Goal: Information Seeking & Learning: Compare options

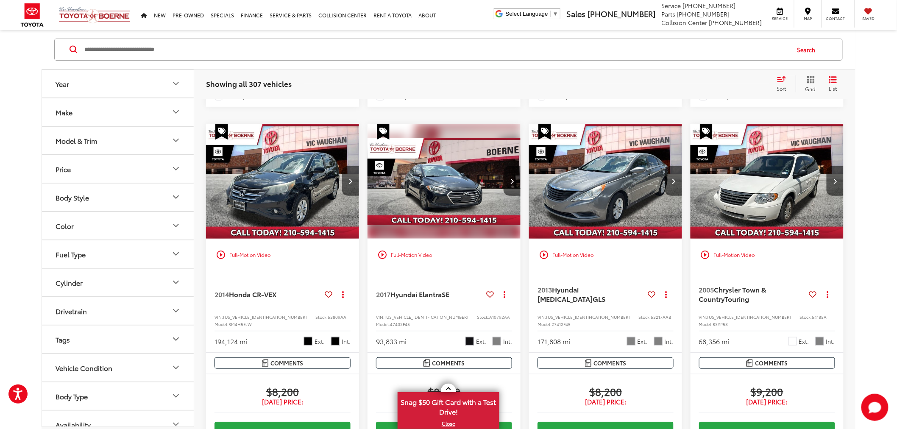
click at [540, 45] on input "Search by Make, Model, or Keyword" at bounding box center [437, 49] width 706 height 20
type input "*******"
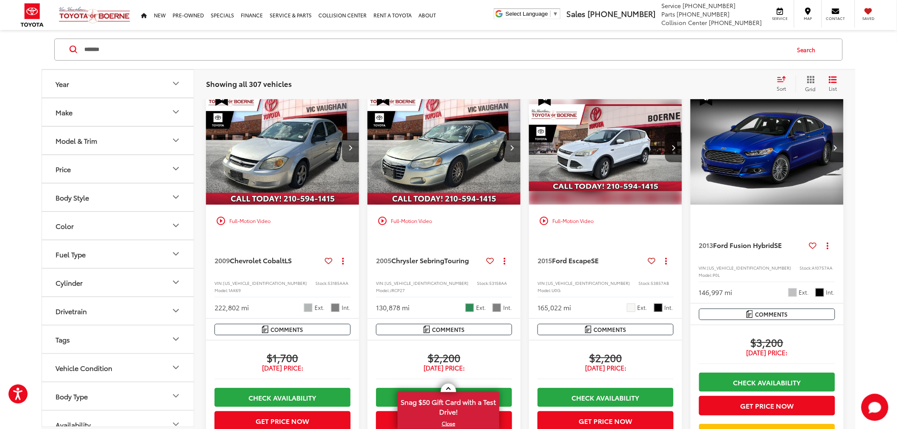
scroll to position [55, 0]
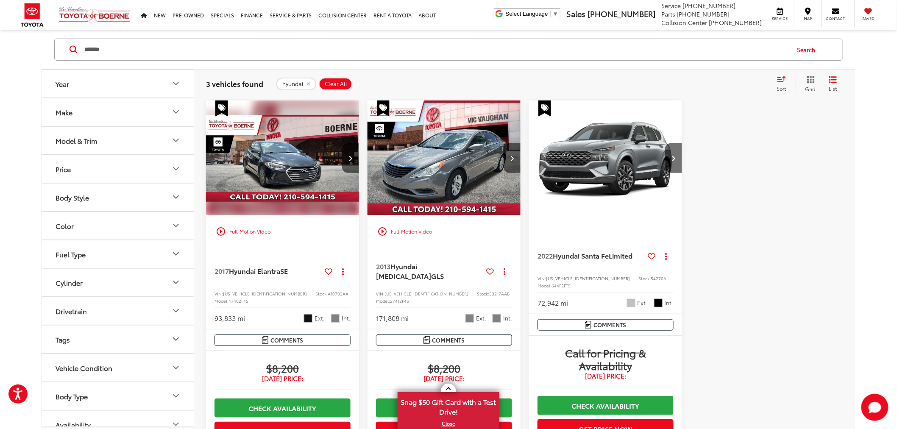
click at [728, 194] on div at bounding box center [767, 326] width 153 height 450
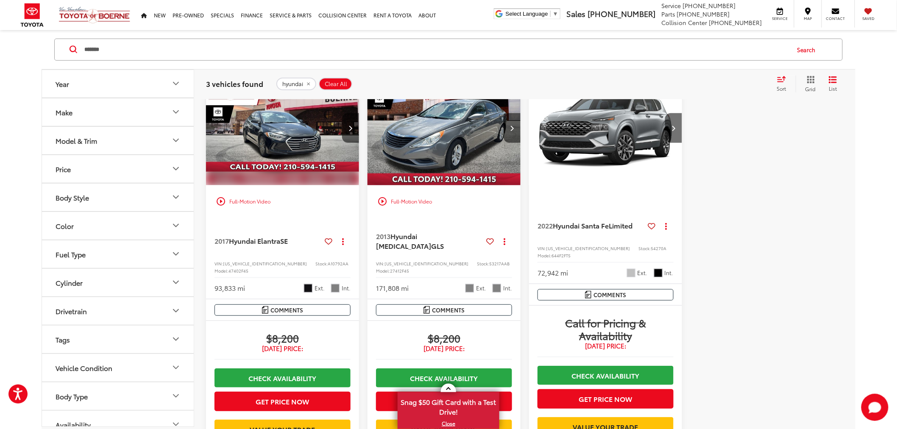
scroll to position [102, 0]
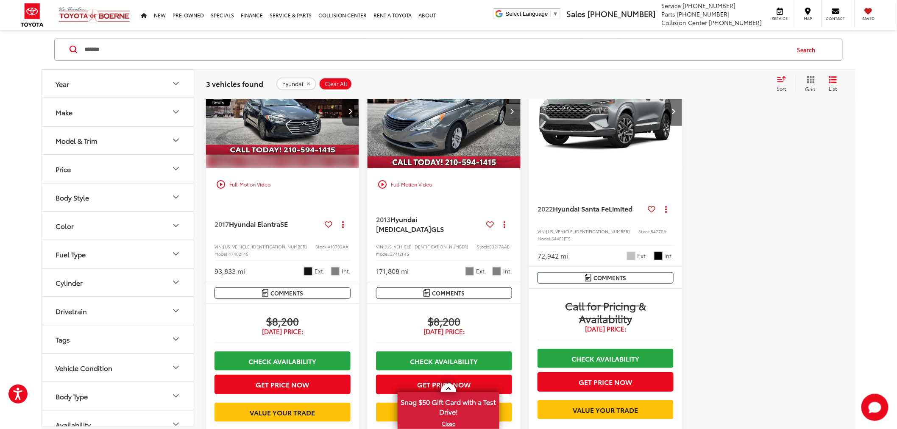
click at [699, 187] on div at bounding box center [767, 278] width 153 height 450
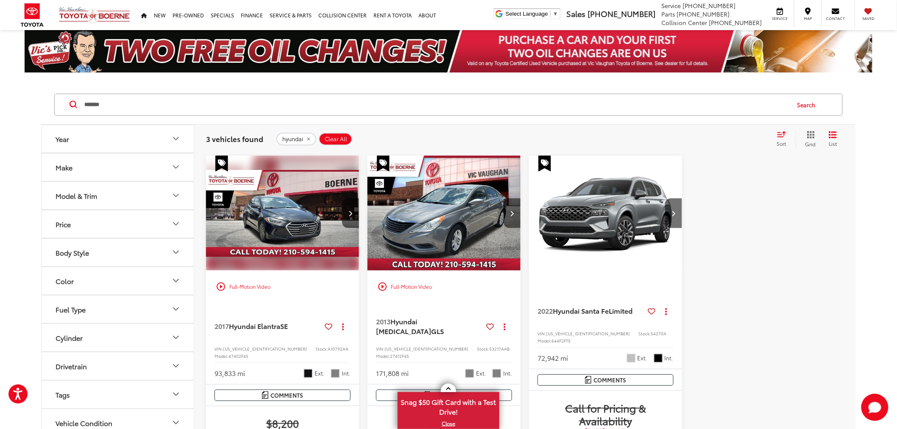
scroll to position [94, 0]
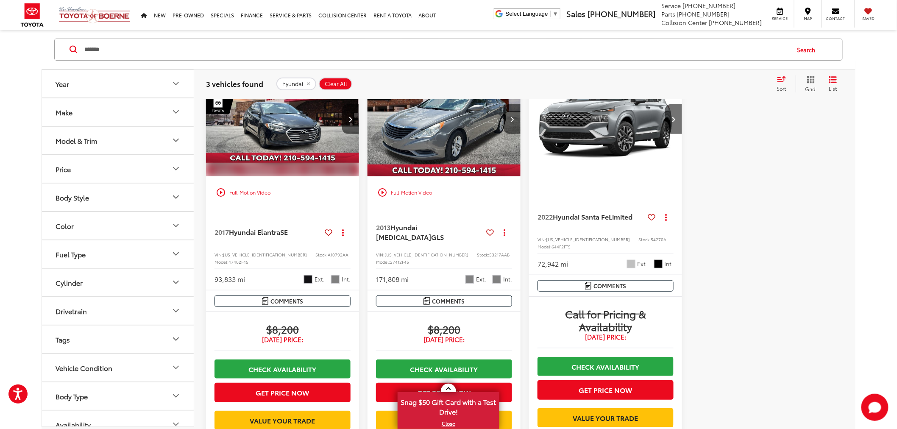
click at [697, 198] on div at bounding box center [767, 286] width 153 height 450
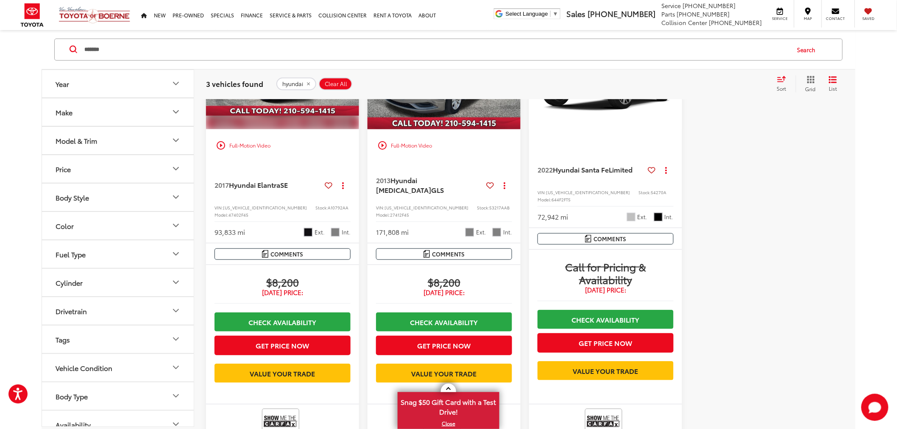
click at [697, 198] on div at bounding box center [767, 239] width 153 height 450
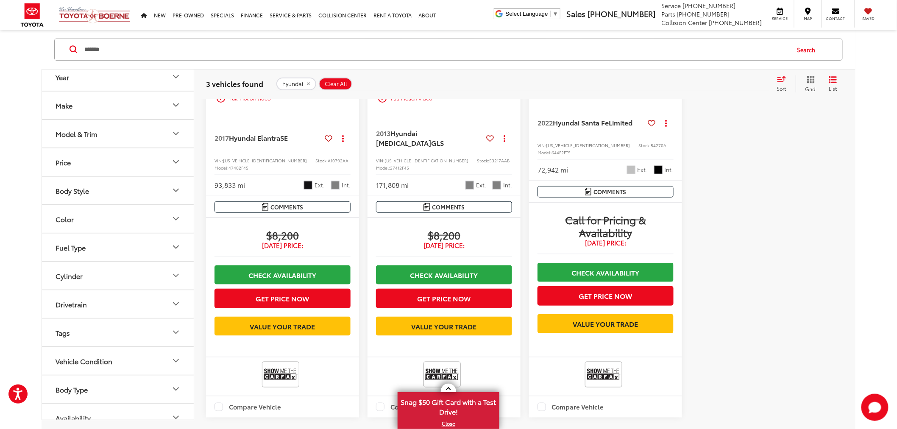
click at [697, 195] on div at bounding box center [767, 192] width 153 height 450
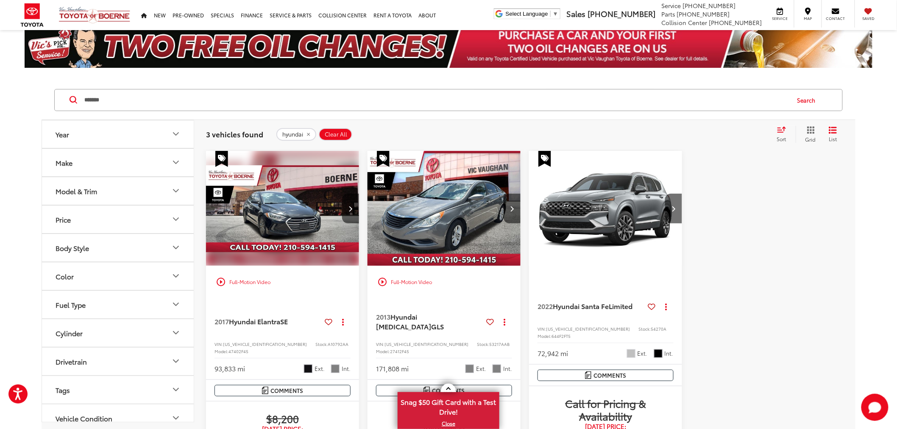
scroll to position [0, 0]
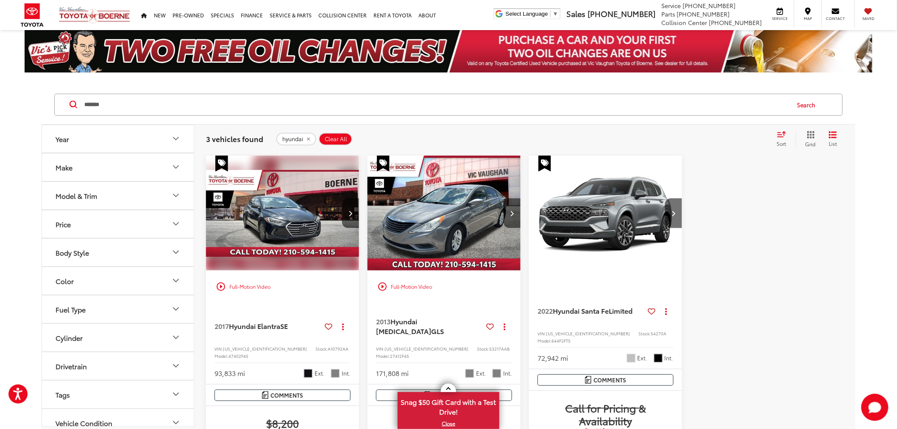
click at [683, 215] on div "play_circle_outline Full-Motion Video 2017 Hyundai Elantra SE Copy Link Share P…" at bounding box center [525, 389] width 638 height 467
click at [678, 211] on button "Next image" at bounding box center [673, 213] width 17 height 30
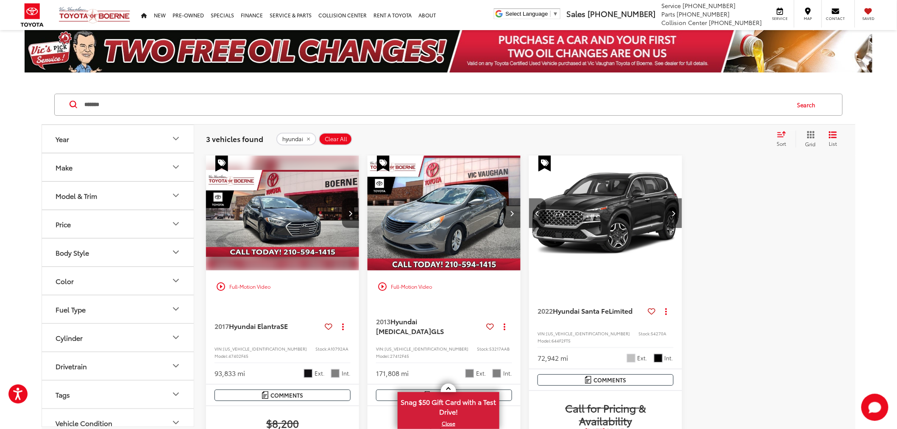
drag, startPoint x: 535, startPoint y: 214, endPoint x: 542, endPoint y: 214, distance: 6.8
click at [535, 214] on button "Previous image" at bounding box center [537, 213] width 17 height 30
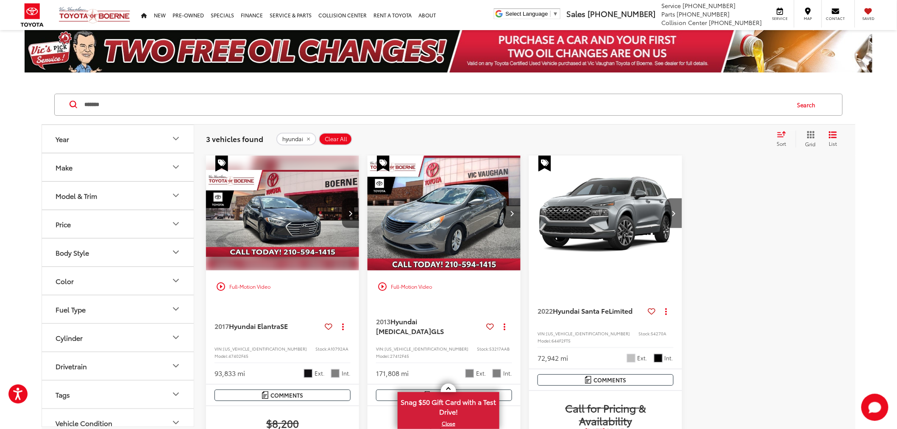
click at [687, 210] on div "play_circle_outline Full-Motion Video 2017 Hyundai Elantra SE Copy Link Share P…" at bounding box center [525, 389] width 638 height 467
click at [686, 209] on div "play_circle_outline Full-Motion Video 2017 Hyundai Elantra SE Copy Link Share P…" at bounding box center [525, 389] width 638 height 467
click at [685, 209] on div "play_circle_outline Full-Motion Video 2017 Hyundai Elantra SE Copy Link Share P…" at bounding box center [525, 389] width 638 height 467
click at [307, 140] on icon "remove hyundai" at bounding box center [308, 139] width 3 height 3
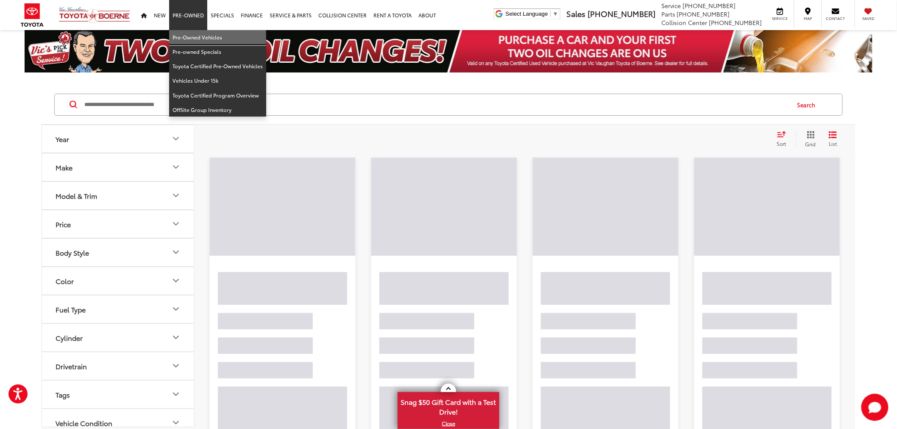
click at [192, 37] on link "Pre-Owned Vehicles" at bounding box center [217, 37] width 97 height 14
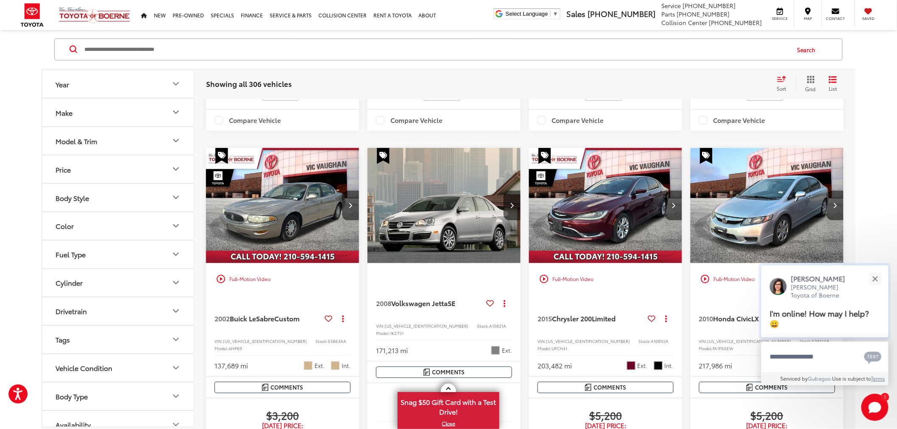
scroll to position [471, 0]
click at [877, 276] on button "Close" at bounding box center [875, 279] width 18 height 18
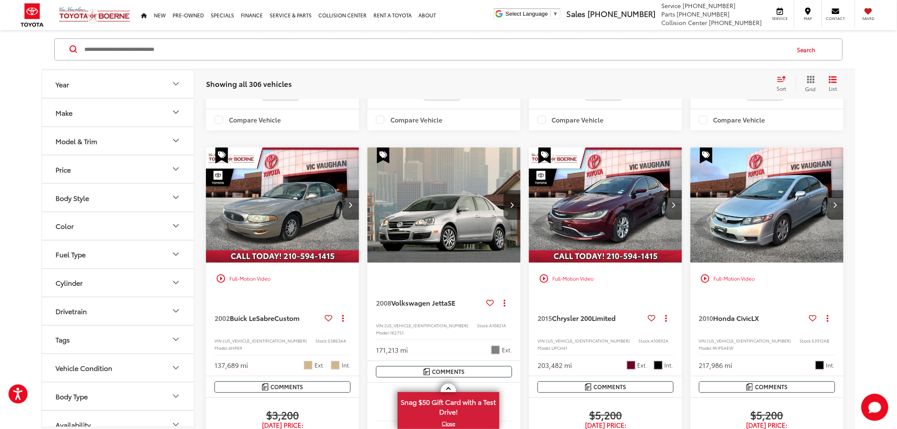
click at [867, 176] on div "Year Make Model & Trim Price * — ****** 0 71000 Special Offers Only Only show v…" at bounding box center [448, 369] width 897 height 1510
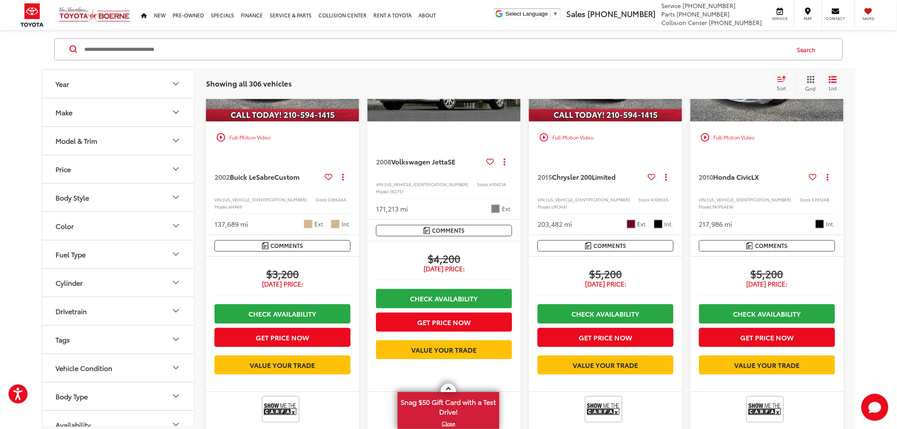
click at [863, 159] on div "Year Make Model & Trim Price * — ****** 0 71000 Special Offers Only Only show v…" at bounding box center [448, 228] width 897 height 1510
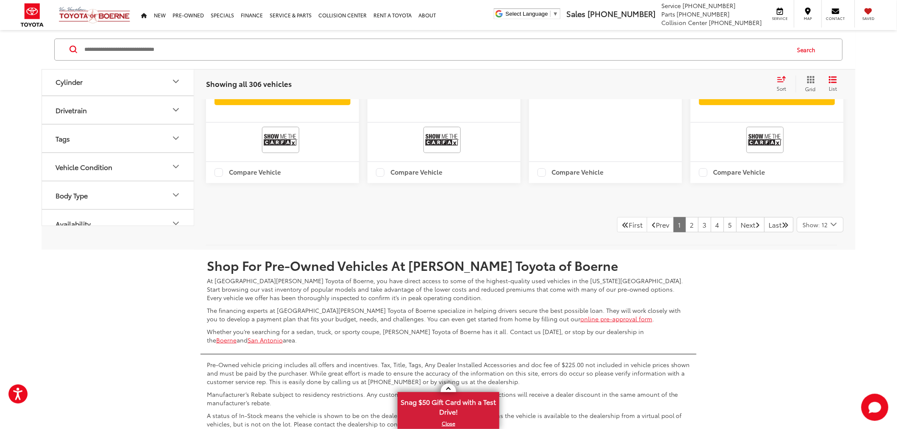
scroll to position [1366, 0]
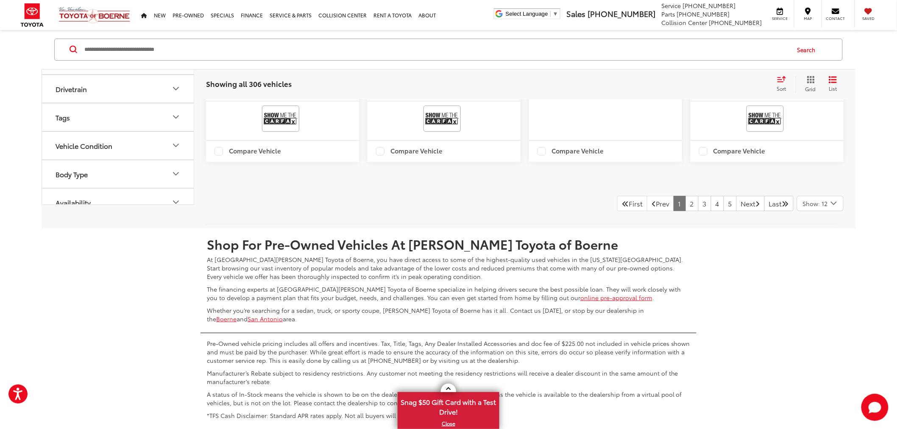
click at [817, 207] on span "Show: 12" at bounding box center [815, 203] width 25 height 8
click at [819, 274] on button "Show: 96" at bounding box center [821, 267] width 46 height 15
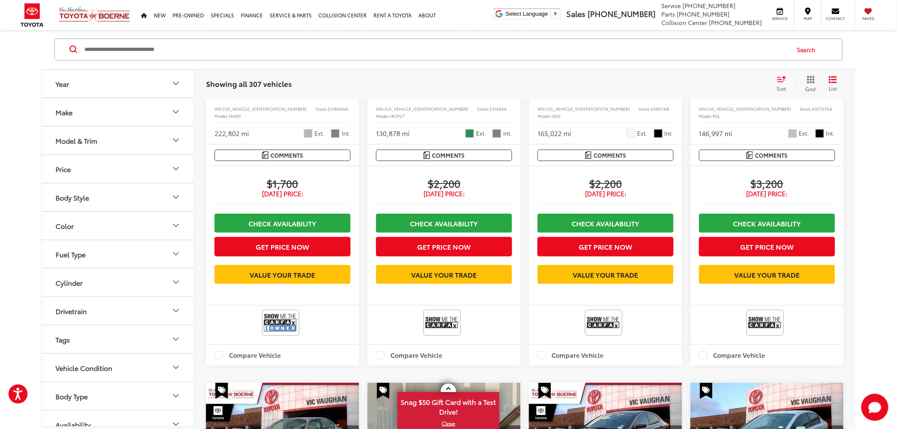
scroll to position [55, 0]
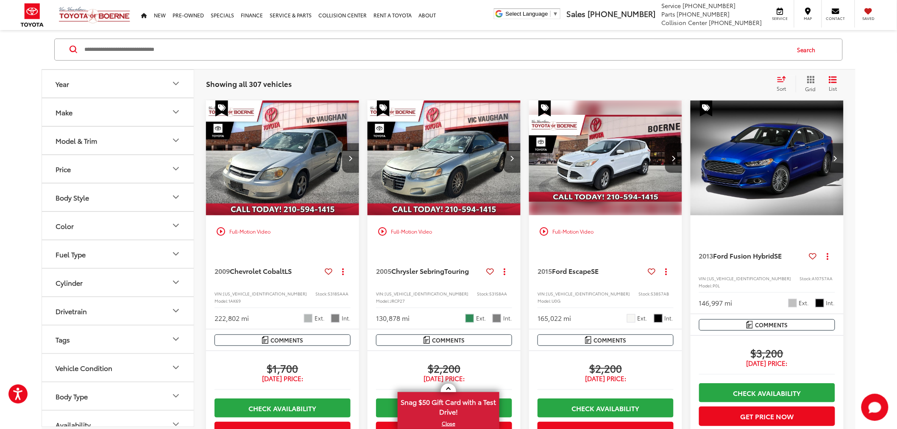
scroll to position [620, 0]
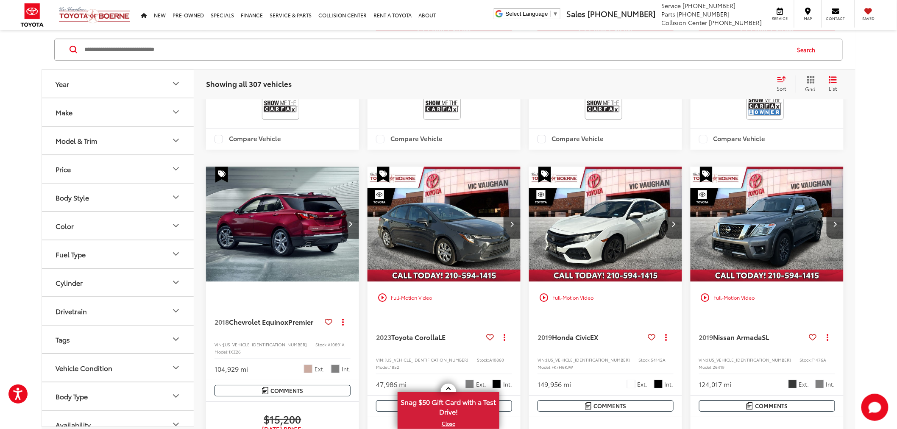
scroll to position [3904, 0]
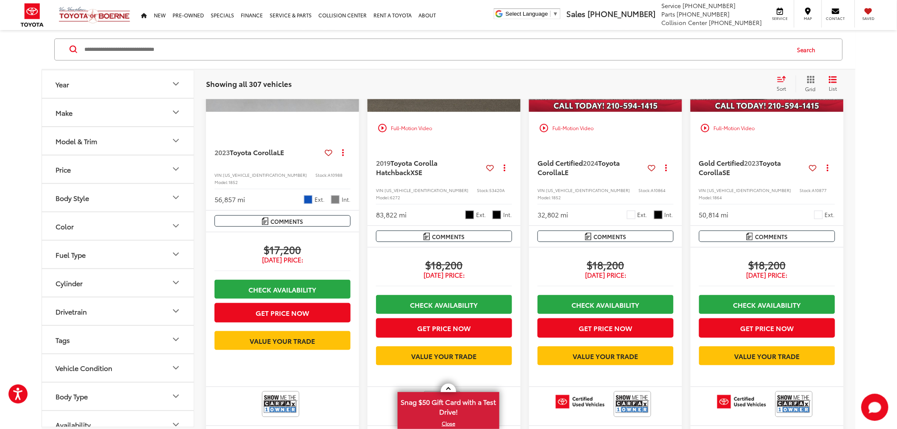
scroll to position [4422, 0]
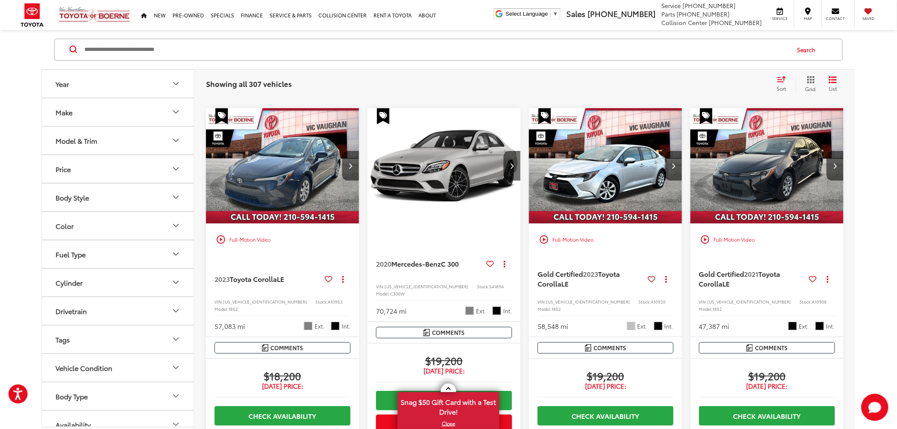
scroll to position [5365, 0]
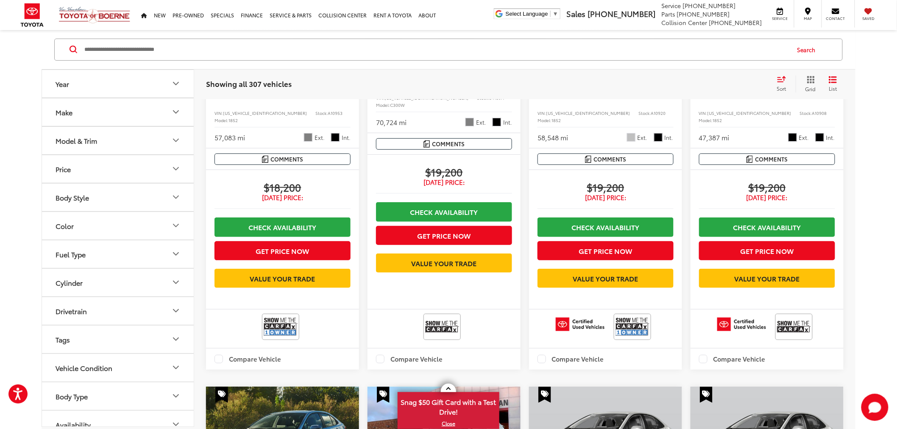
click at [863, 166] on div "Year Make Model & Trim Price * — ****** 0 71000 Special Offers Only Only show v…" at bounding box center [448, 375] width 897 height 11310
click at [854, 179] on div "play_circle_outline Full-Motion Video 2009 Chevrolet Cobalt LS Copy Link Share …" at bounding box center [525, 410] width 662 height 11239
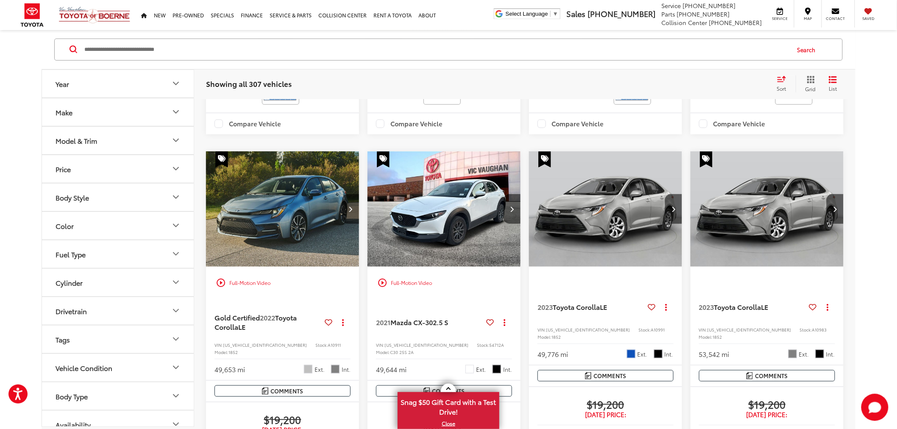
click at [864, 184] on div "Year Make Model & Trim Price * — ****** 0 71000 Special Offers Only Only show v…" at bounding box center [448, 140] width 897 height 11310
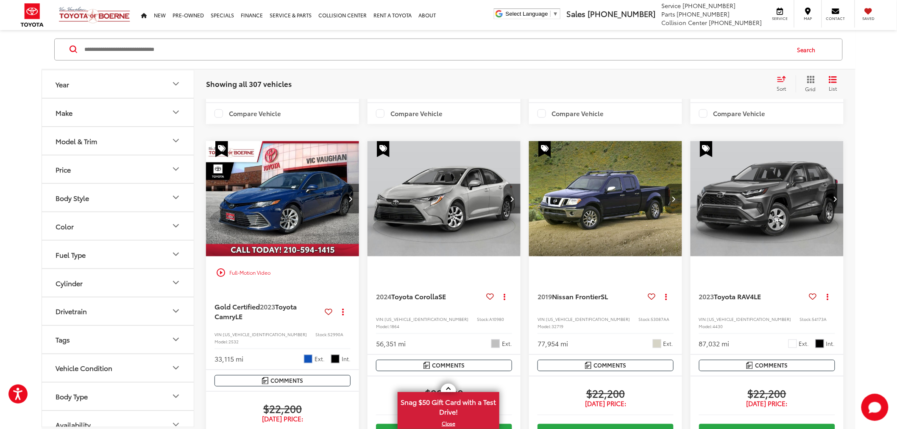
scroll to position [9841, 0]
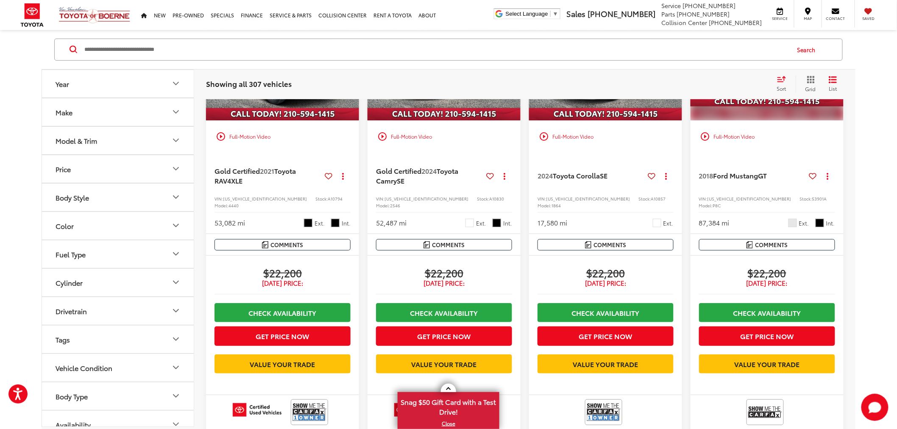
scroll to position [9464, 0]
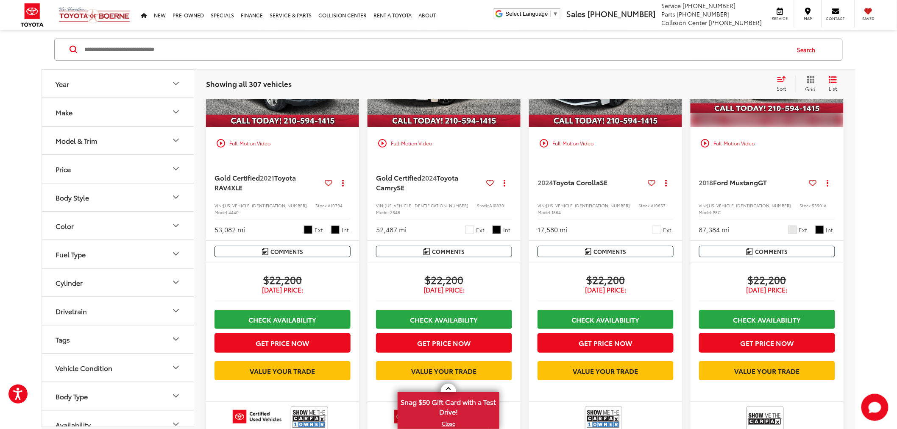
click at [450, 388] on link at bounding box center [448, 388] width 15 height 8
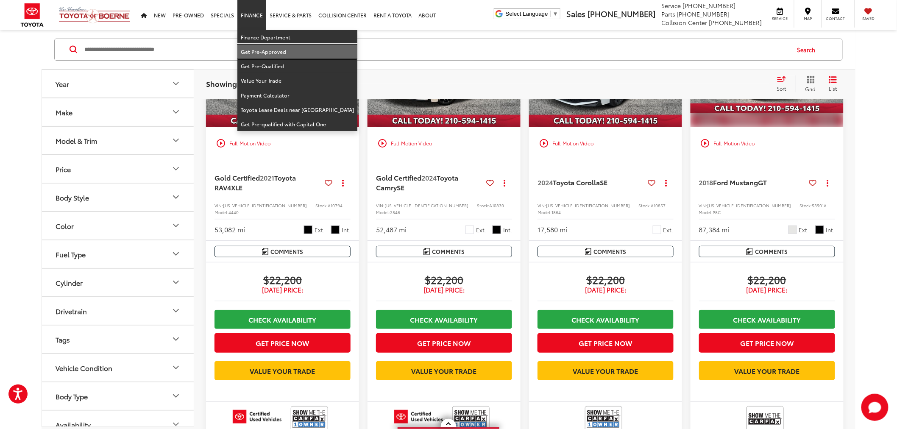
click at [266, 47] on link "Get Pre-Approved" at bounding box center [297, 52] width 120 height 14
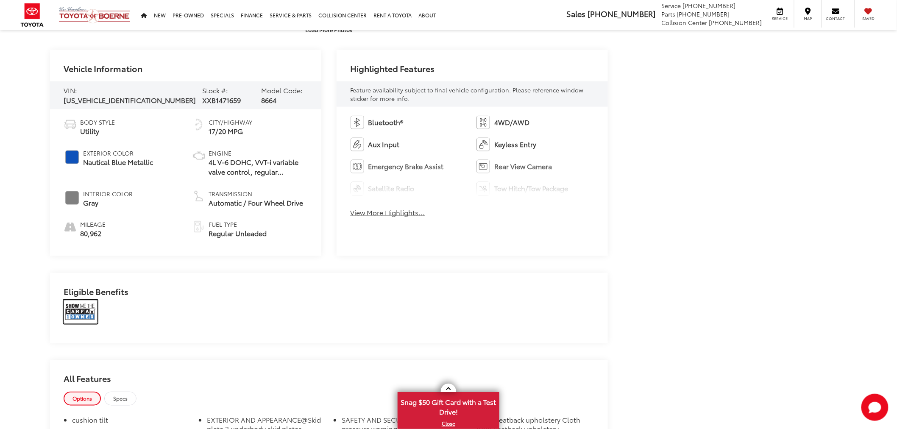
click at [74, 316] on img at bounding box center [81, 312] width 34 height 24
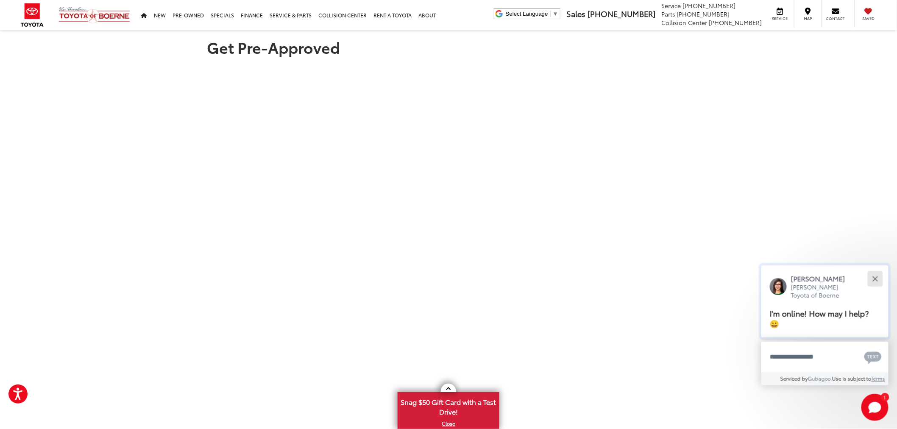
click at [874, 280] on div "Close" at bounding box center [876, 279] width 6 height 6
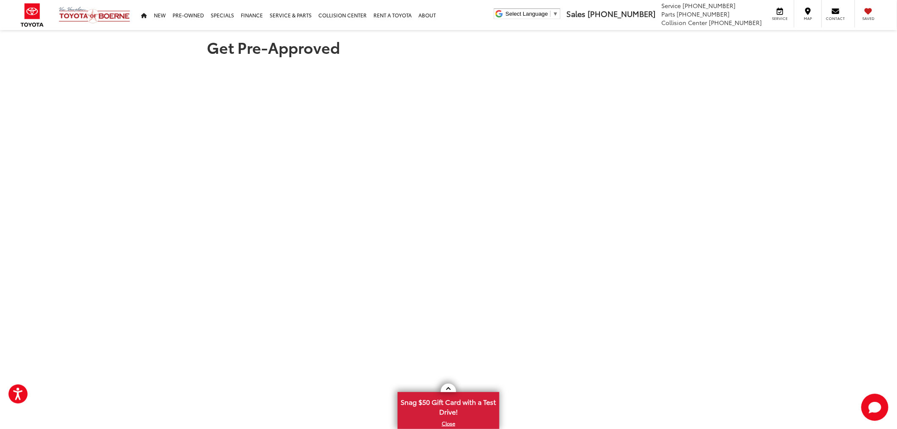
click at [743, 207] on section "Get Pre-Approved" at bounding box center [448, 263] width 897 height 466
drag, startPoint x: 708, startPoint y: 141, endPoint x: 687, endPoint y: 135, distance: 22.0
click at [708, 141] on section "Get Pre-Approved" at bounding box center [448, 263] width 897 height 466
drag, startPoint x: 801, startPoint y: 210, endPoint x: 791, endPoint y: 200, distance: 14.1
click at [801, 210] on section "Get Pre-Approved" at bounding box center [448, 263] width 897 height 466
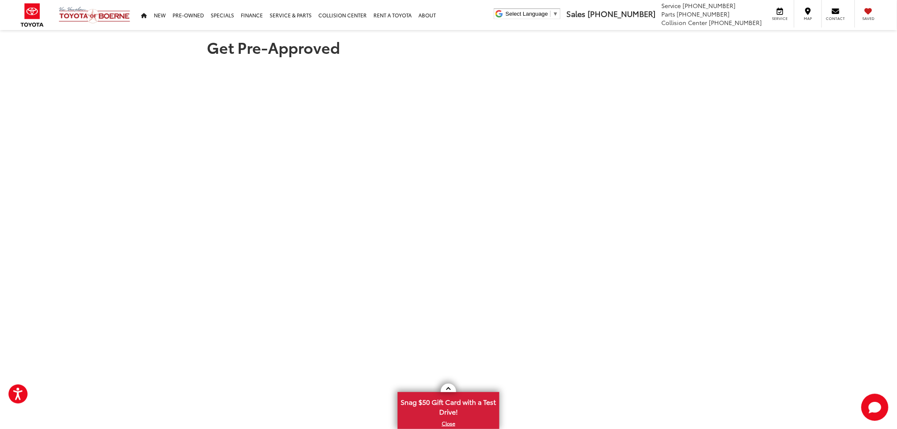
drag, startPoint x: 740, startPoint y: 163, endPoint x: 735, endPoint y: 142, distance: 21.2
click at [739, 163] on section "Get Pre-Approved" at bounding box center [448, 263] width 897 height 466
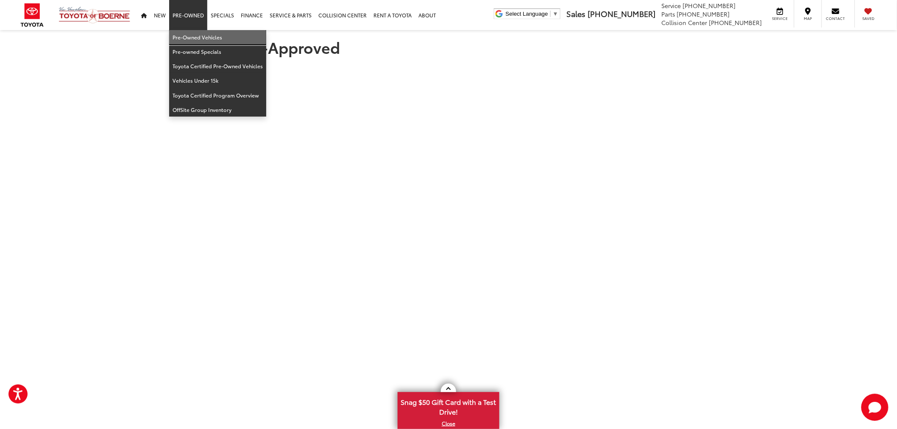
click at [202, 39] on link "Pre-Owned Vehicles" at bounding box center [217, 37] width 97 height 14
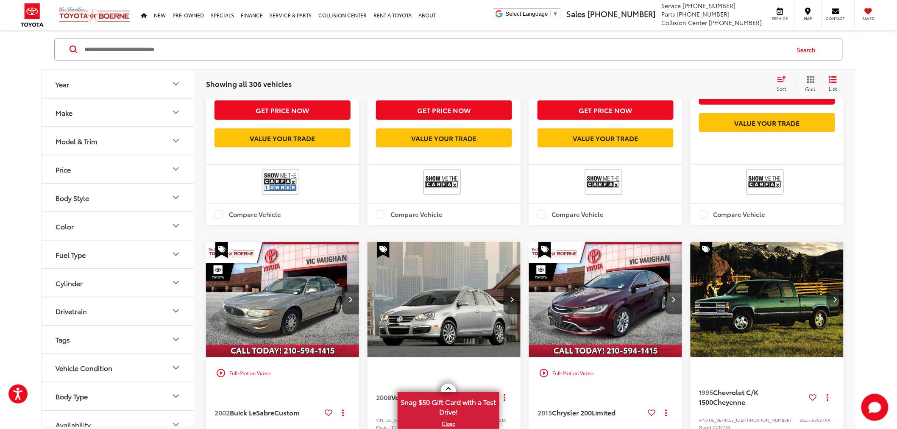
scroll to position [518, 0]
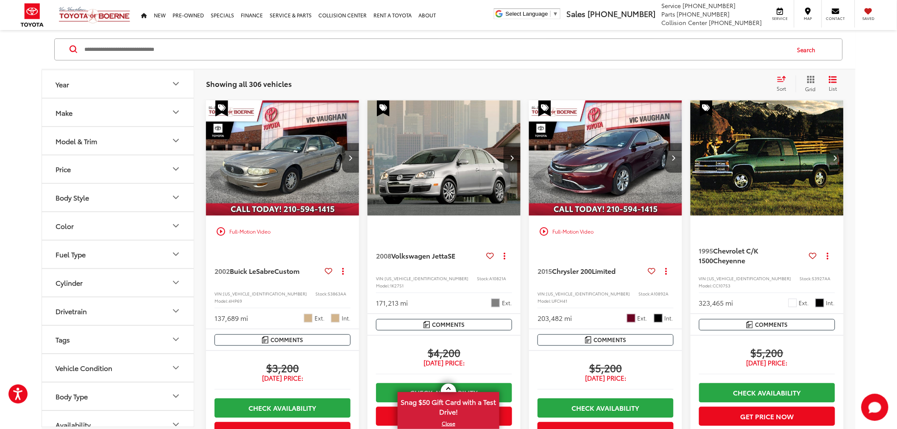
click at [862, 222] on div "Year Make Model & Trim Price * — ****** 0 71000 Special Offers Only Only show v…" at bounding box center [448, 322] width 897 height 1510
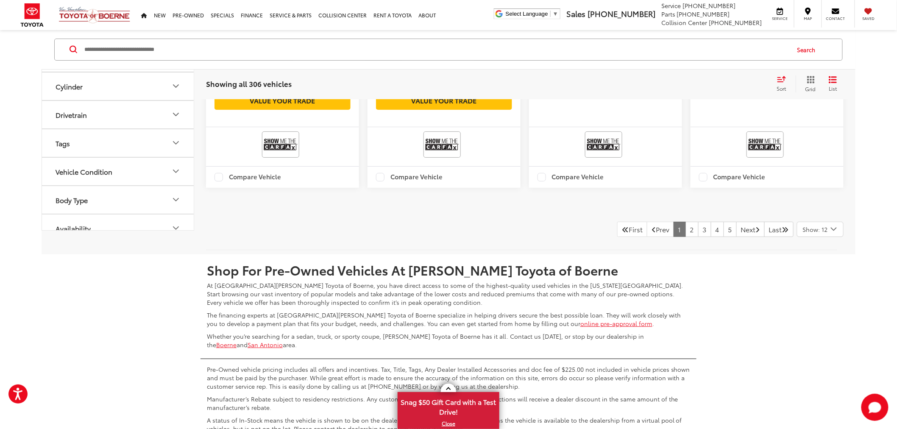
scroll to position [1413, 0]
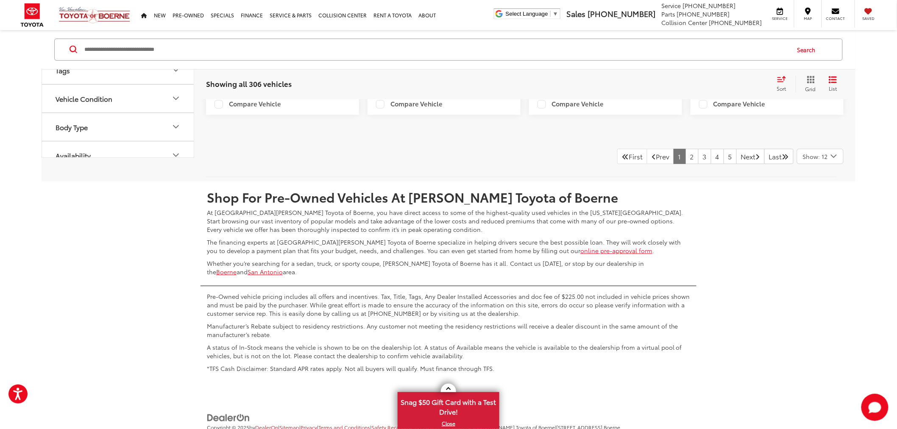
click at [828, 149] on div "Show: 12" at bounding box center [821, 156] width 46 height 14
click at [819, 215] on button "Show: 96" at bounding box center [821, 220] width 46 height 15
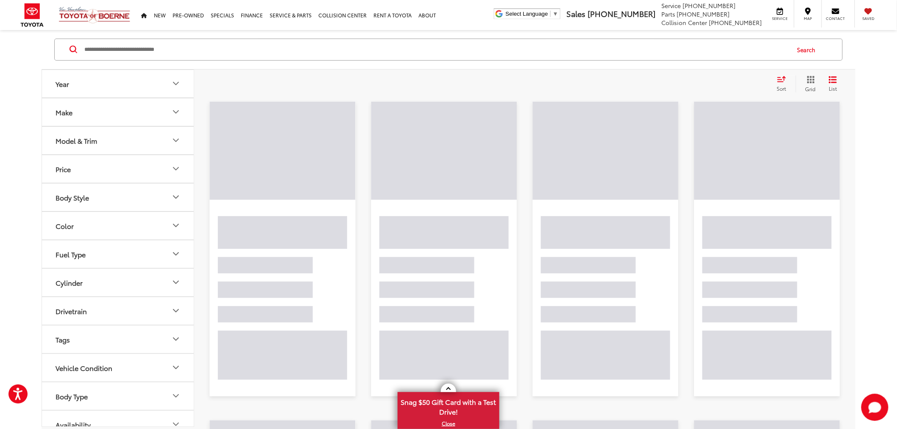
scroll to position [55, 0]
click at [864, 166] on div "Year Make Model & Trim Price * — ****** 0 71000 Special Offers Only Only show v…" at bounding box center [448, 400] width 897 height 741
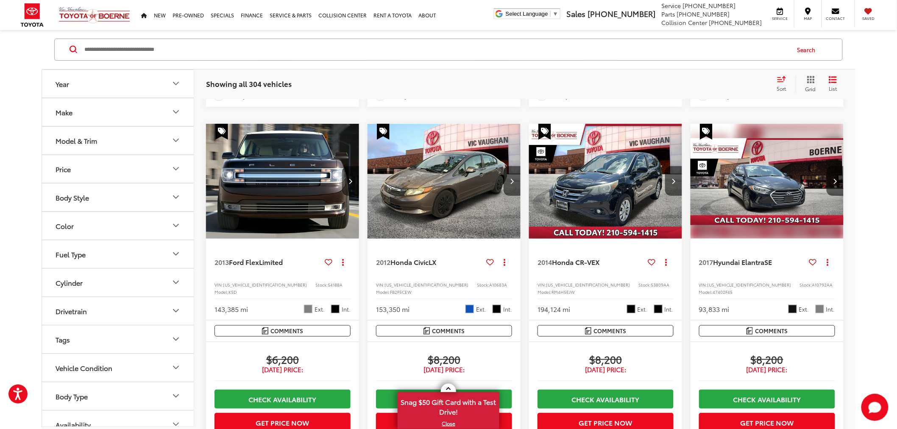
scroll to position [1474, 0]
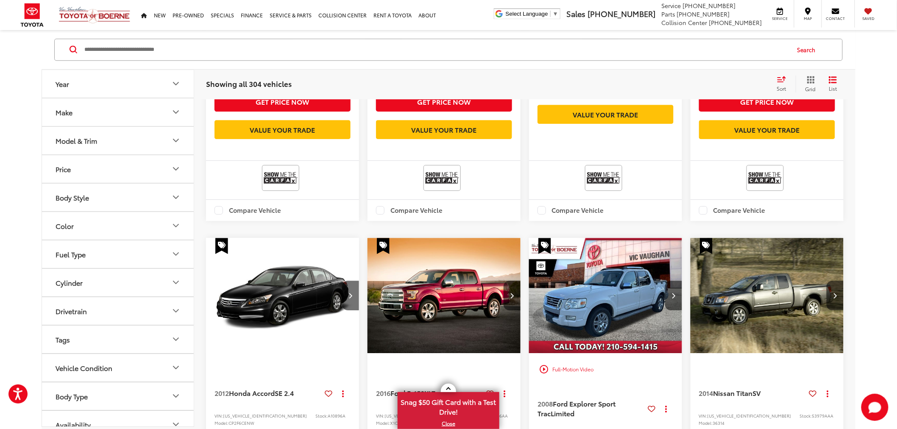
scroll to position [2098, 0]
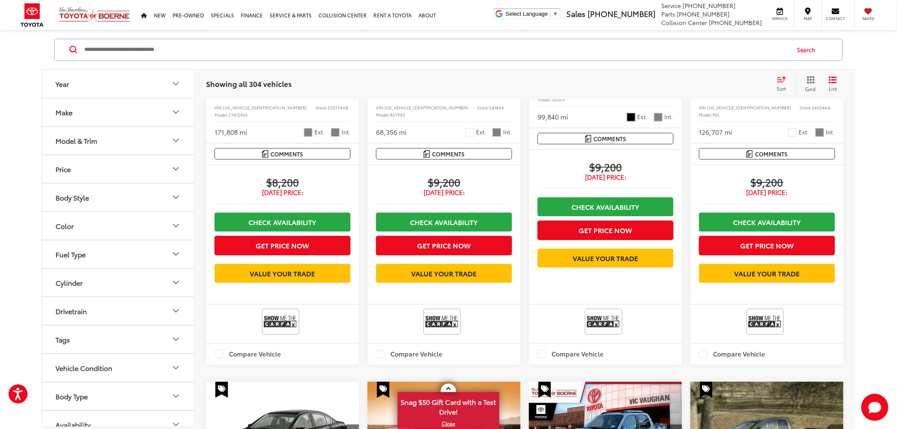
click at [413, 53] on input "Search by Make, Model, or Keyword" at bounding box center [437, 49] width 706 height 20
type input "*****"
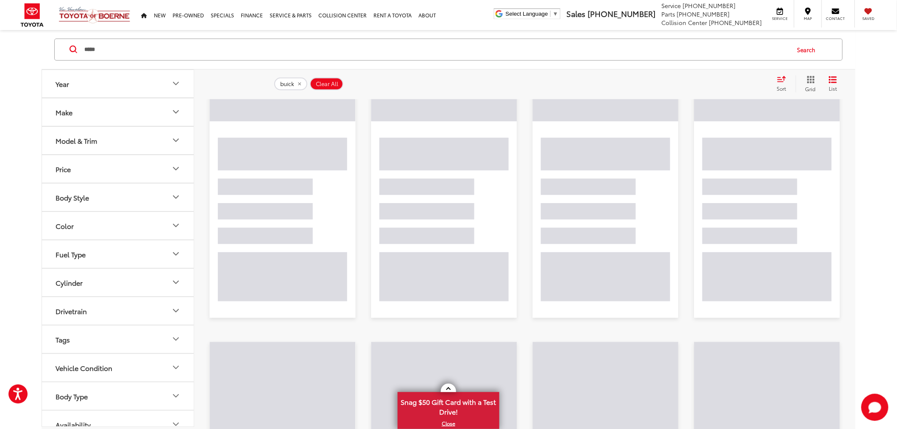
scroll to position [55, 0]
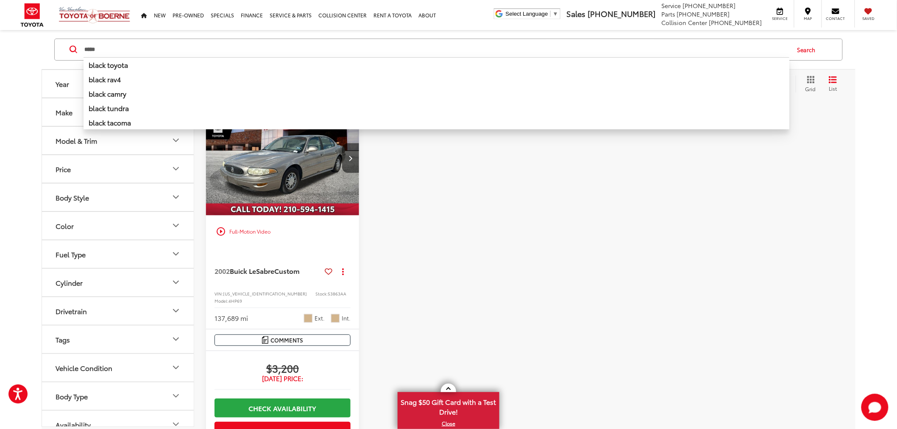
click at [439, 198] on div at bounding box center [444, 324] width 153 height 446
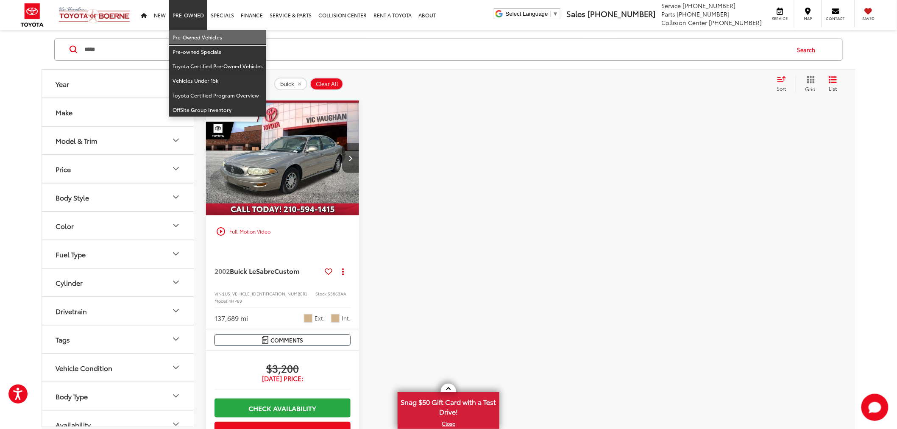
drag, startPoint x: 191, startPoint y: 34, endPoint x: 408, endPoint y: 6, distance: 218.9
click at [191, 34] on link "Pre-Owned Vehicles" at bounding box center [217, 37] width 97 height 14
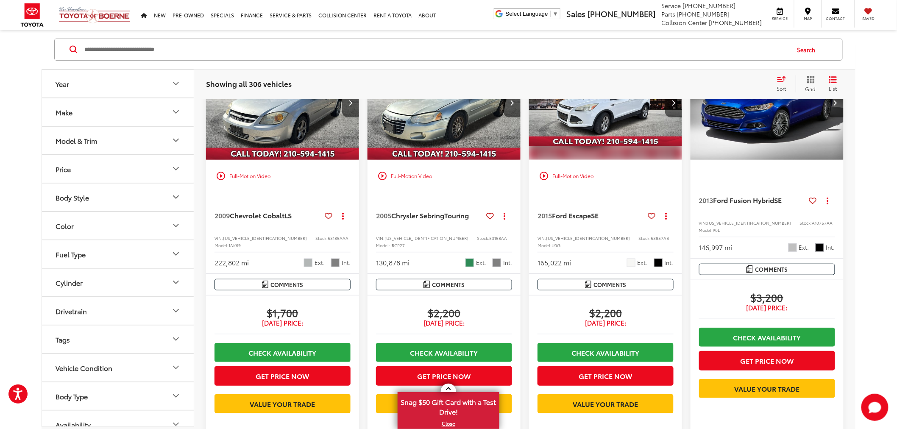
scroll to position [94, 0]
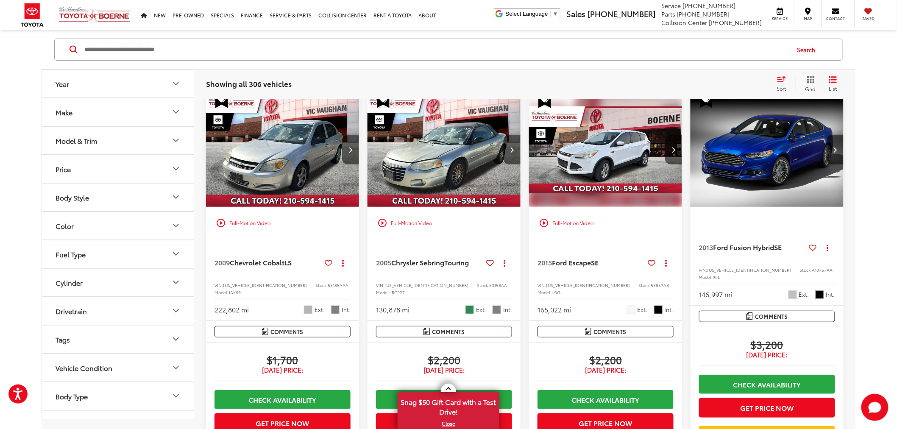
scroll to position [47, 0]
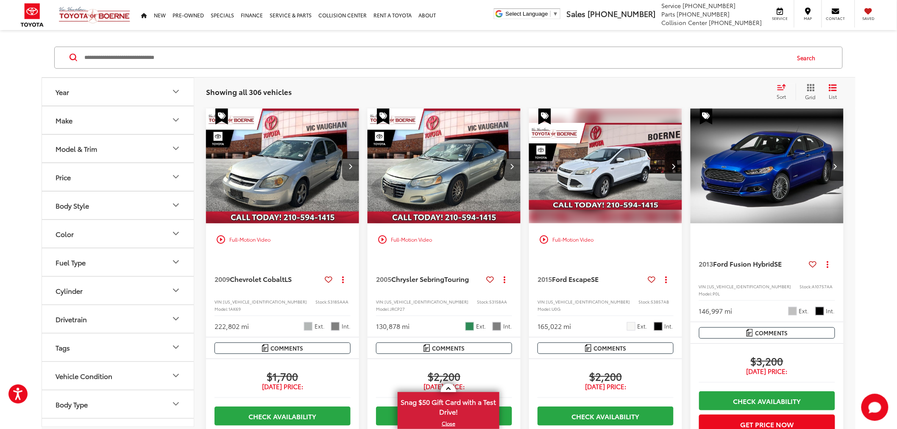
click at [673, 159] on button "Next image" at bounding box center [673, 166] width 17 height 30
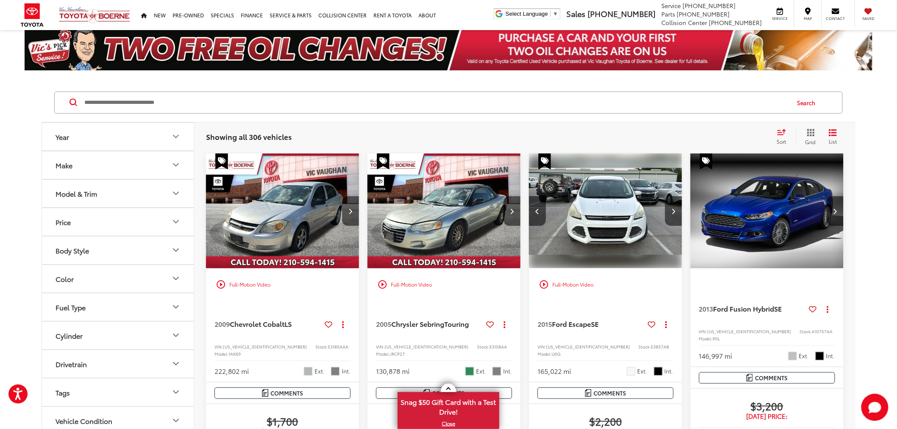
scroll to position [0, 0]
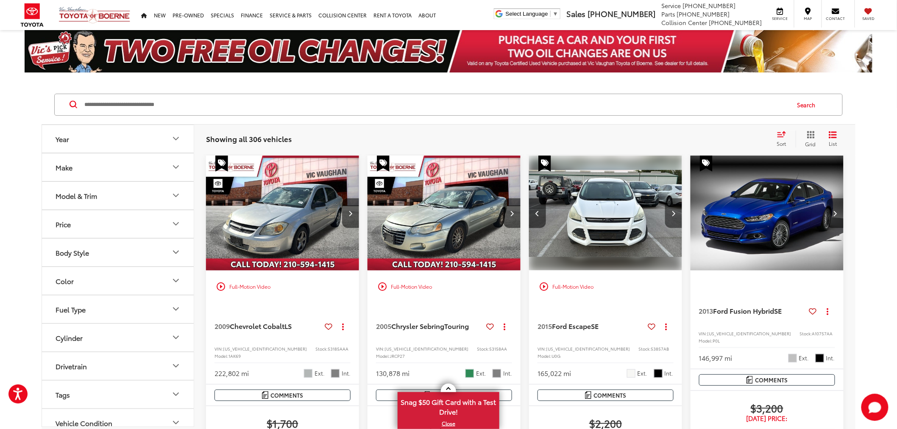
click at [675, 210] on button "Next image" at bounding box center [673, 213] width 17 height 30
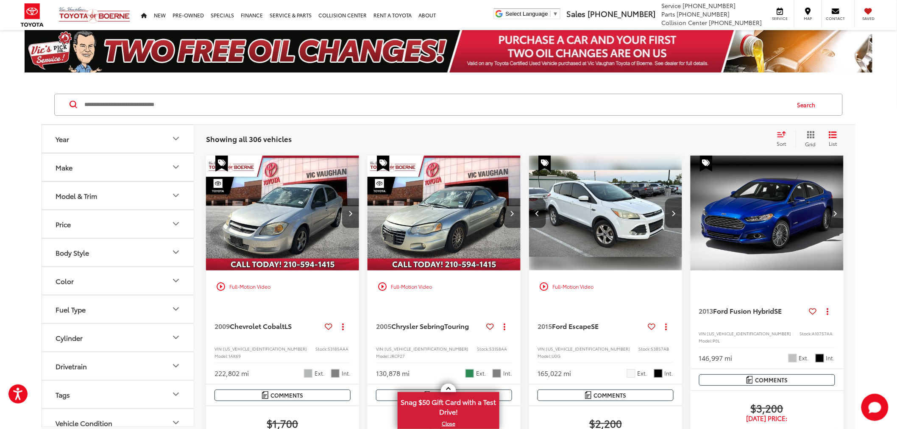
click at [675, 209] on button "Next image" at bounding box center [673, 213] width 17 height 30
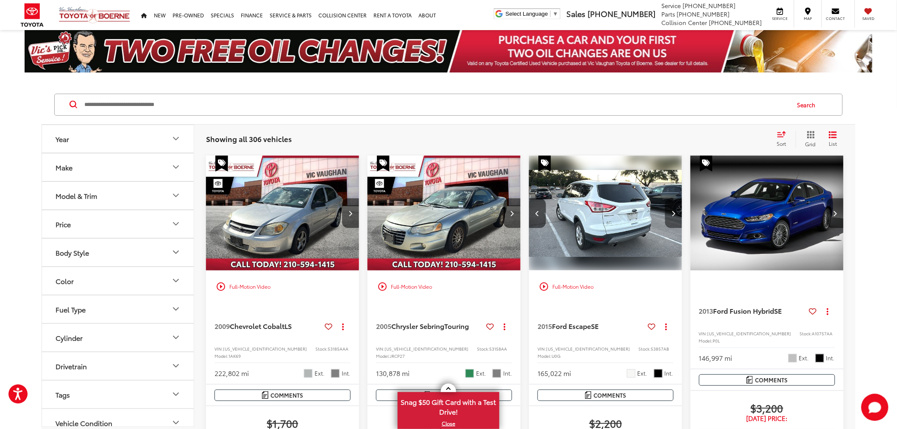
click at [675, 209] on button "Next image" at bounding box center [673, 213] width 17 height 30
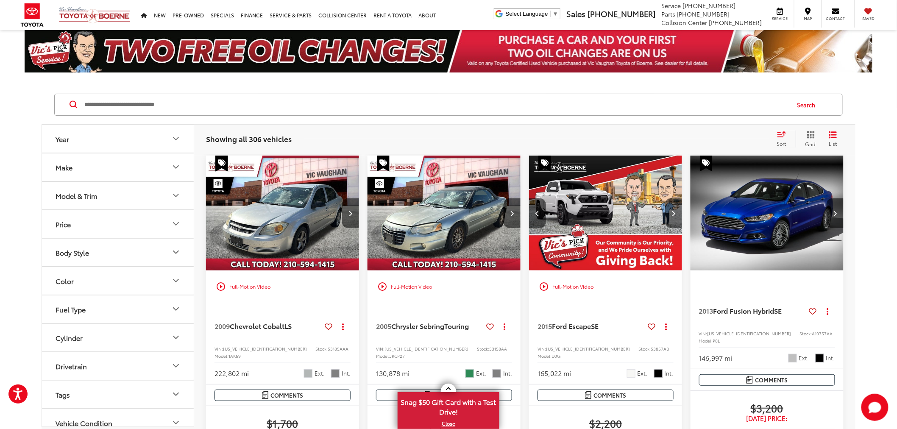
click at [675, 209] on button "Next image" at bounding box center [673, 213] width 17 height 30
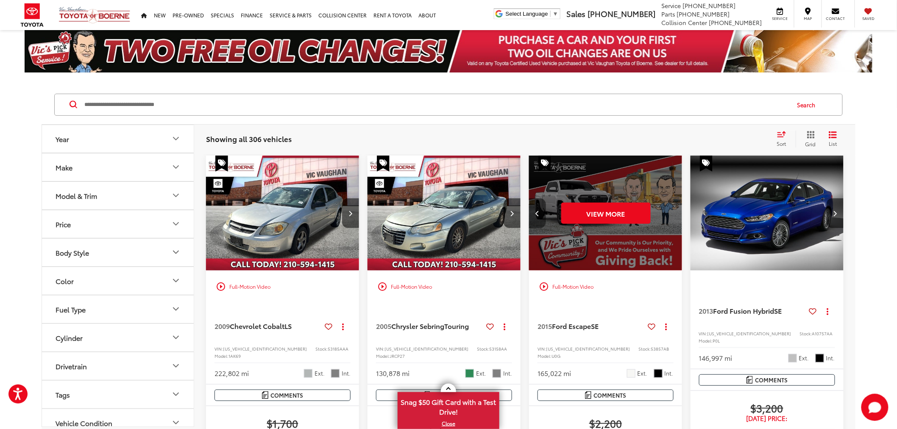
click at [534, 209] on button "Previous image" at bounding box center [537, 213] width 17 height 30
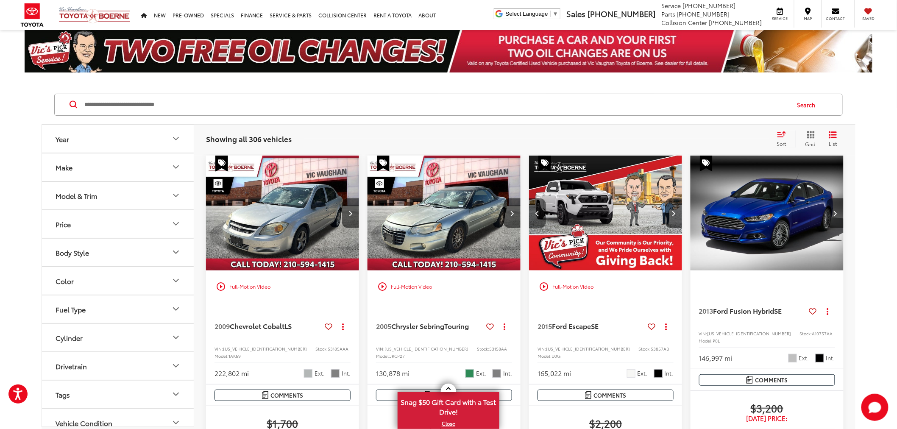
click at [535, 209] on button "Previous image" at bounding box center [537, 213] width 17 height 30
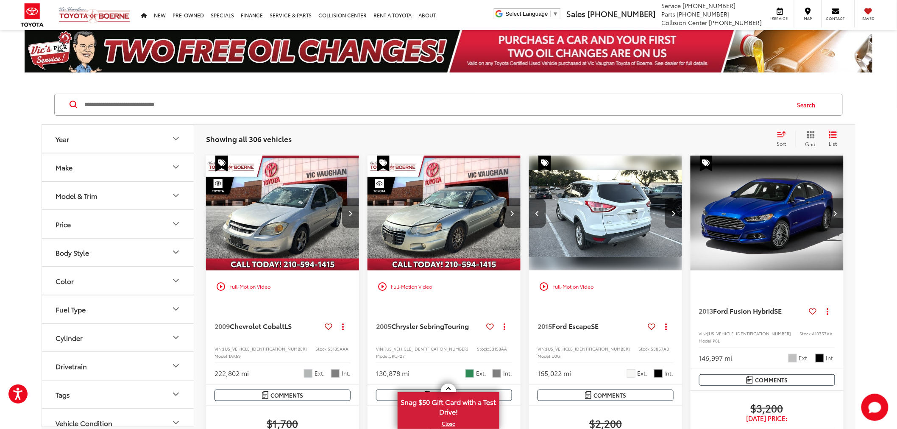
click at [535, 209] on button "Previous image" at bounding box center [537, 213] width 17 height 30
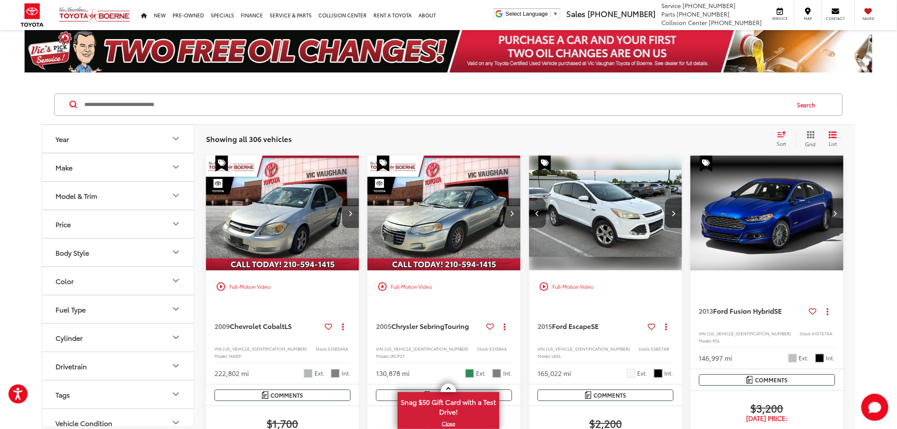
click at [539, 210] on button "Previous image" at bounding box center [537, 213] width 17 height 30
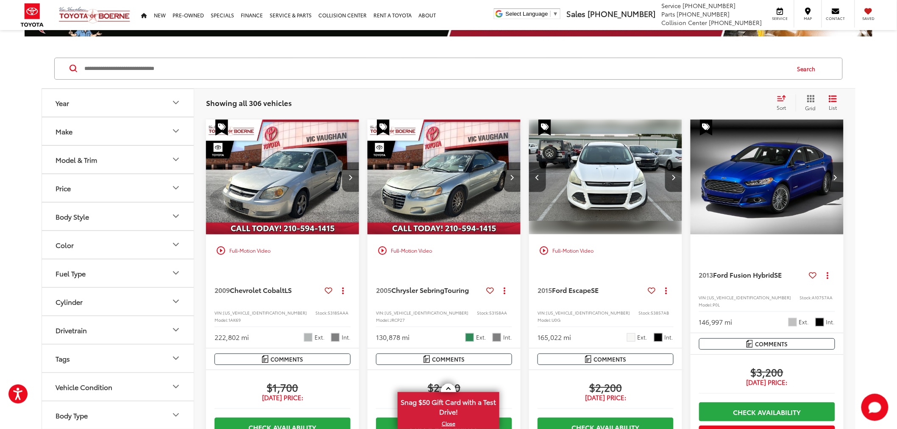
scroll to position [47, 0]
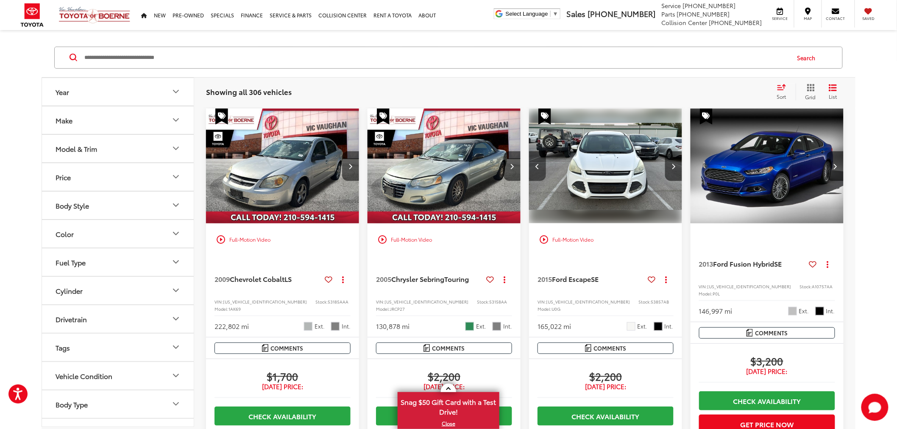
click at [537, 163] on icon "Previous image" at bounding box center [538, 166] width 4 height 6
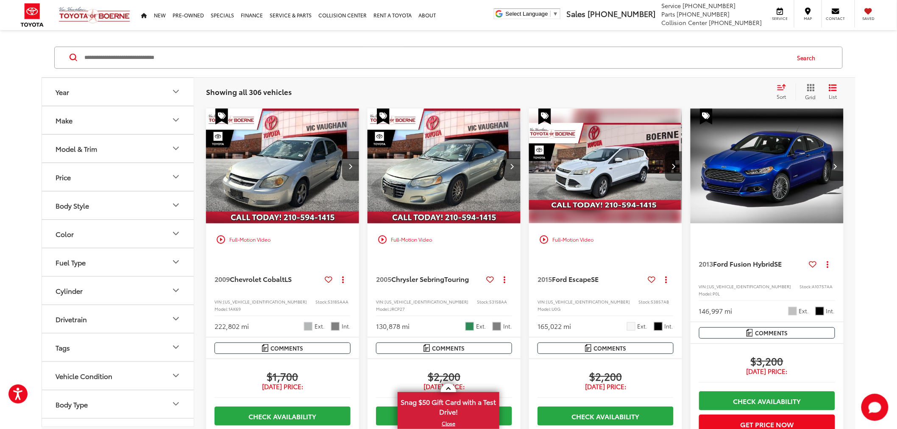
scroll to position [0, 0]
click at [675, 162] on button "Next image" at bounding box center [673, 166] width 17 height 30
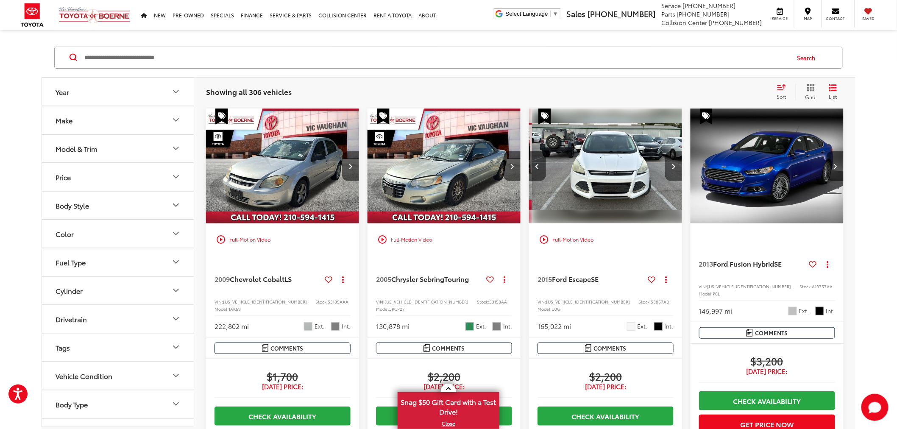
scroll to position [0, 154]
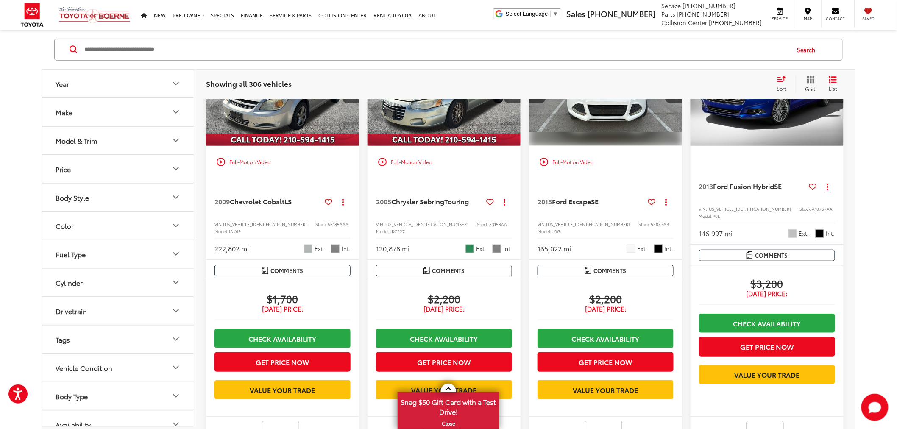
scroll to position [141, 0]
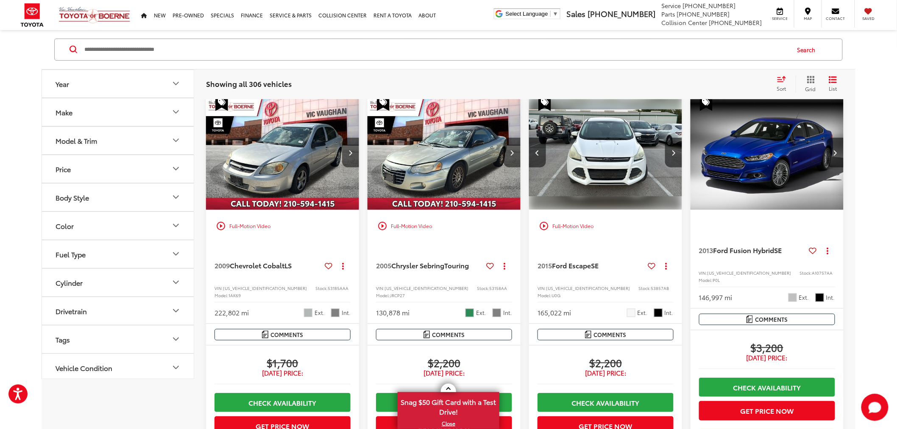
scroll to position [0, 0]
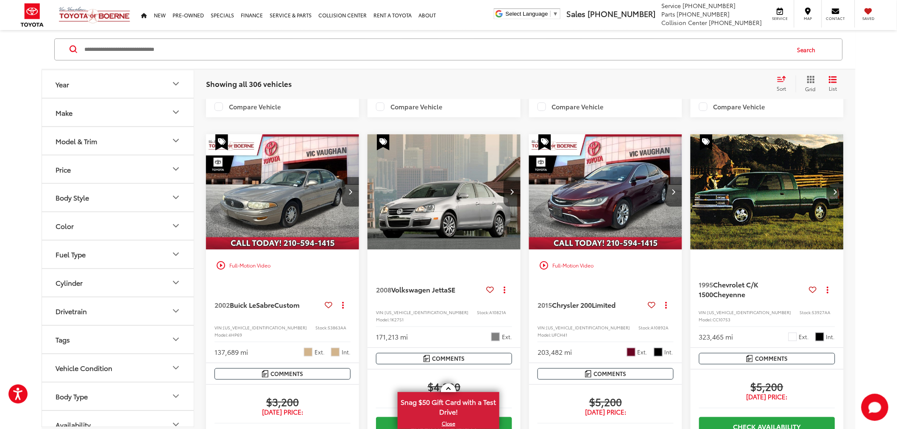
scroll to position [565, 0]
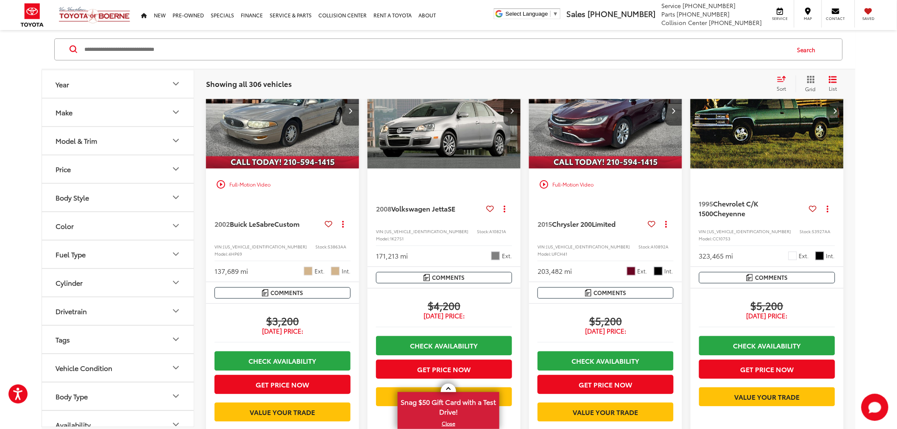
click at [866, 193] on div "Year Make Model & Trim Price * — ****** 0 71000 Special Offers Only Only show v…" at bounding box center [448, 275] width 897 height 1510
click at [341, 56] on input "Search by Make, Model, or Keyword" at bounding box center [437, 49] width 706 height 20
paste input "**********"
type input "**********"
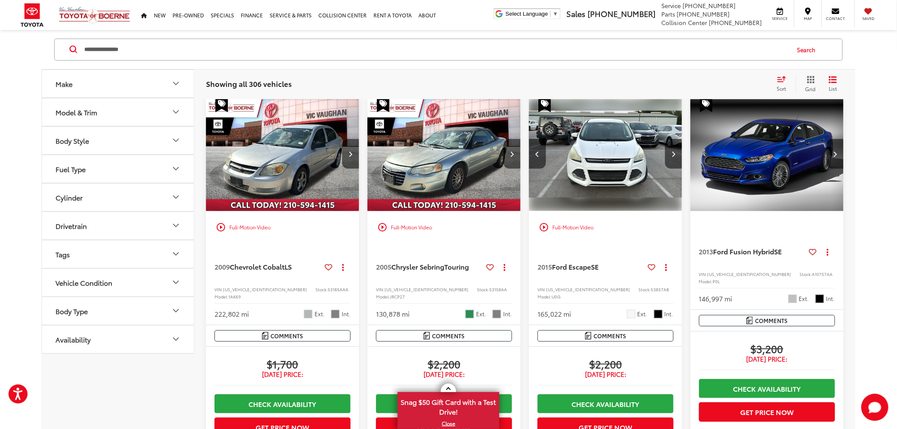
scroll to position [55, 0]
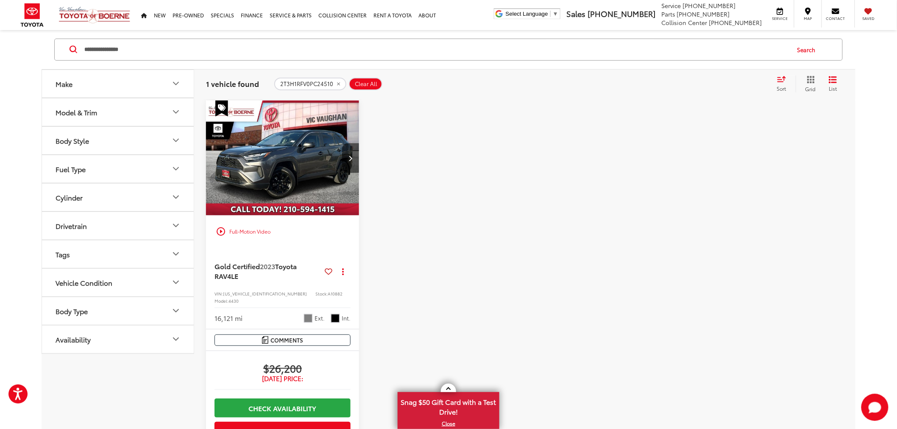
click at [328, 293] on span "A10882" at bounding box center [335, 293] width 15 height 6
copy span "A10882"
click at [529, 233] on div "play_circle_outline Full-Motion Video Gold Certified 2023 Toyota RAV4 LE Copy L…" at bounding box center [525, 334] width 638 height 467
click at [336, 82] on icon "remove 2T3H1RFV0PC24510" at bounding box center [339, 83] width 6 height 5
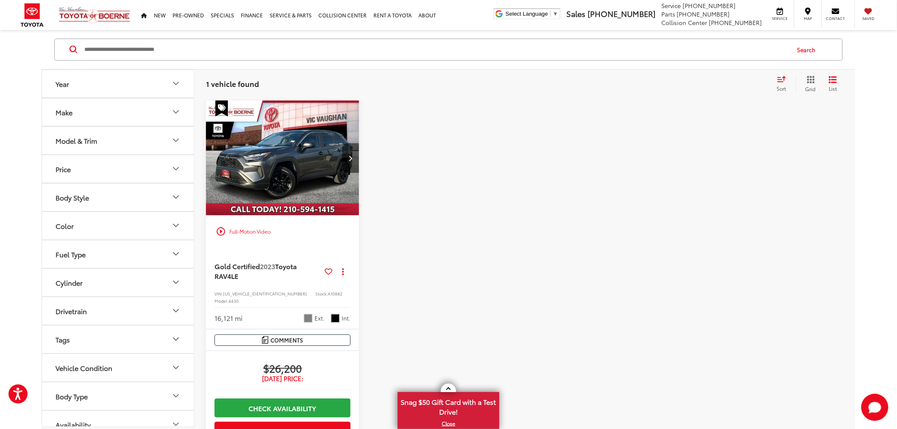
click at [320, 51] on input "Search by Make, Model, or Keyword" at bounding box center [437, 49] width 706 height 20
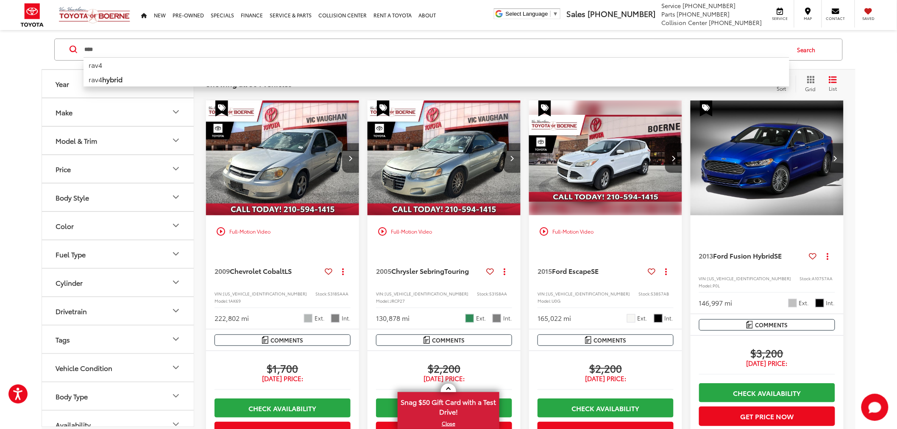
type input "****"
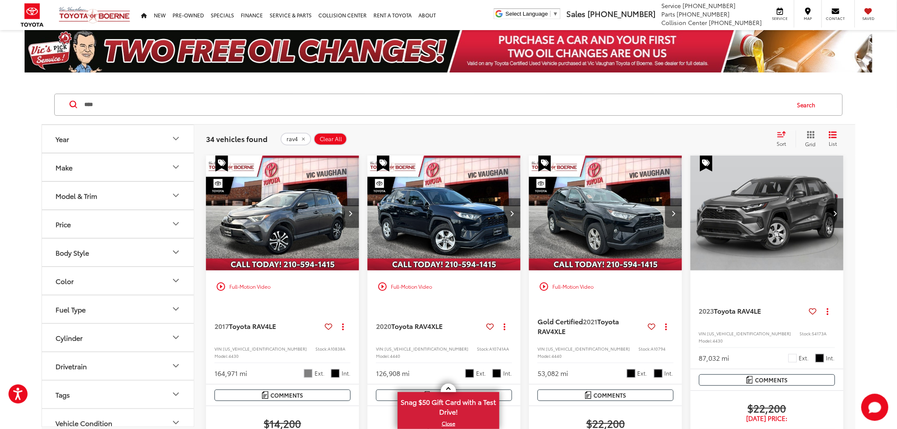
click at [87, 172] on button "Make" at bounding box center [118, 168] width 153 height 28
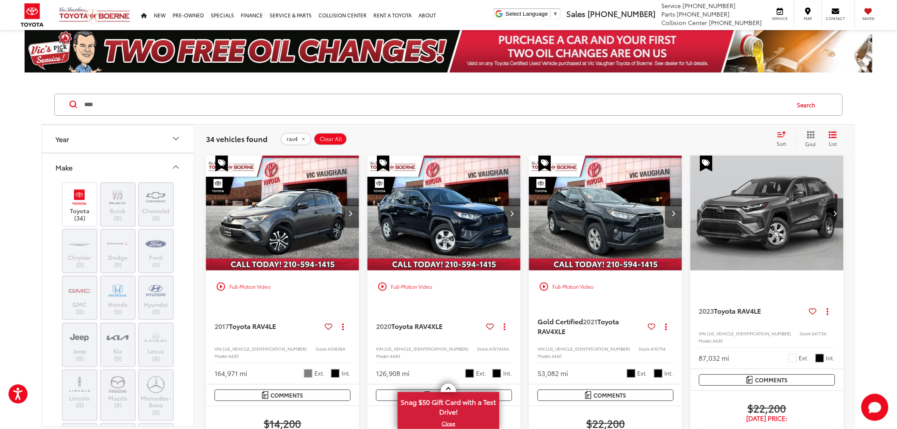
click at [80, 160] on button "Make" at bounding box center [118, 168] width 153 height 28
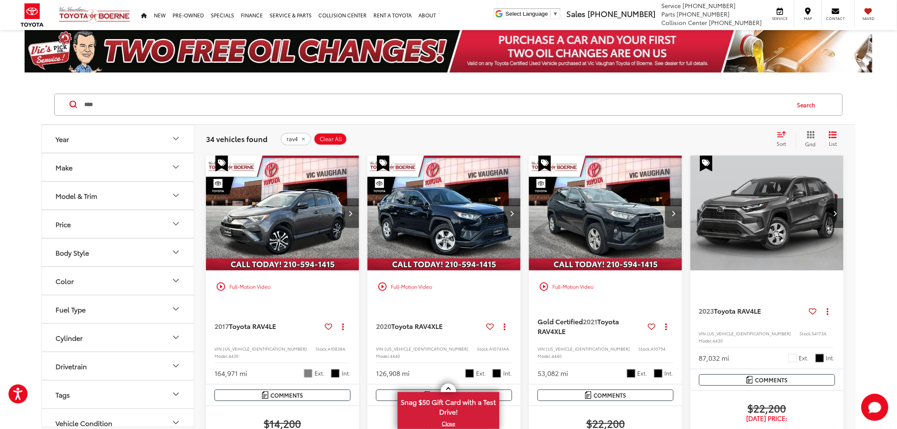
click at [83, 136] on button "Year" at bounding box center [118, 139] width 153 height 28
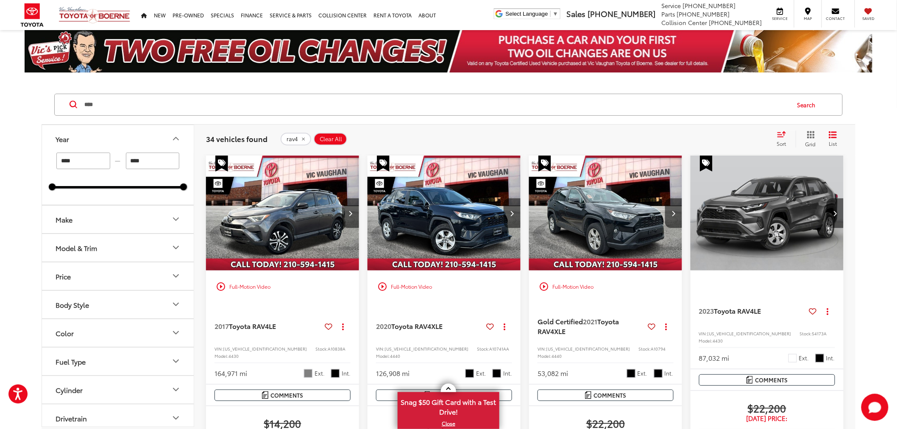
drag, startPoint x: 90, startPoint y: 158, endPoint x: 0, endPoint y: 168, distance: 90.8
type input "****"
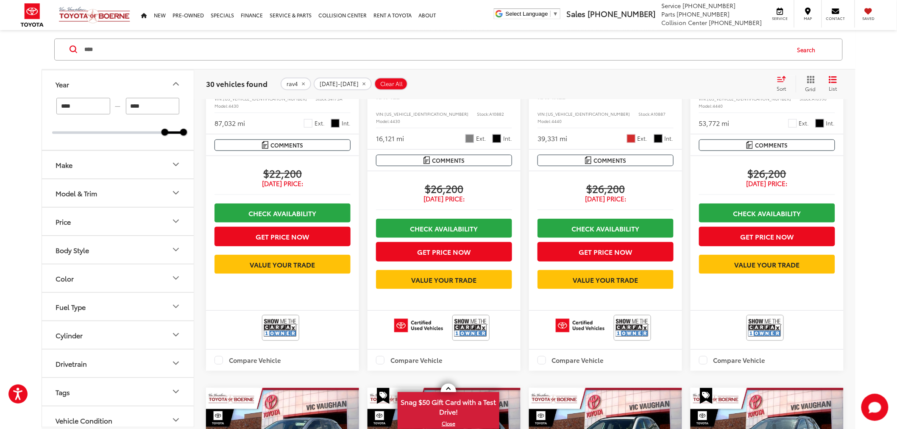
scroll to position [235, 0]
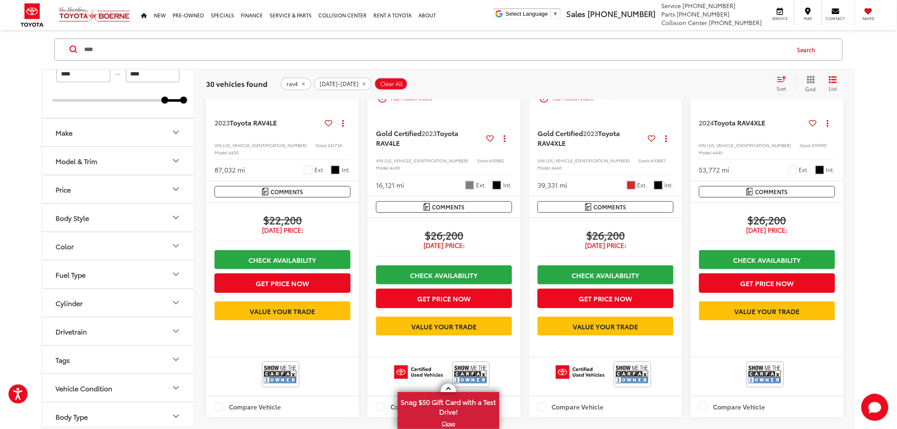
scroll to position [65, 0]
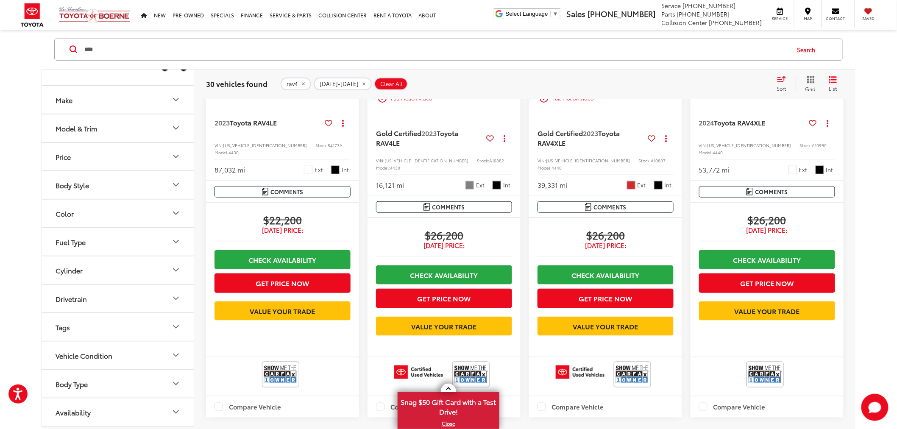
click at [838, 82] on button "List" at bounding box center [833, 83] width 21 height 17
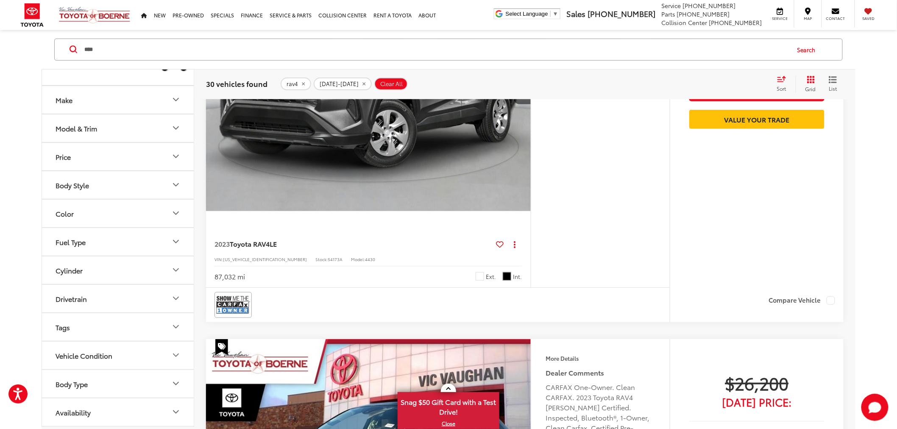
click at [778, 80] on icon "Select sort value" at bounding box center [782, 78] width 8 height 5
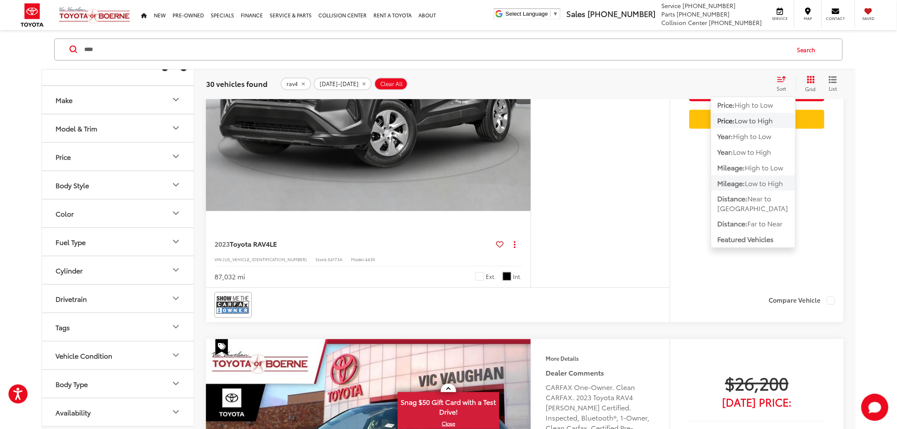
click at [753, 185] on span "Low to High" at bounding box center [764, 183] width 38 height 10
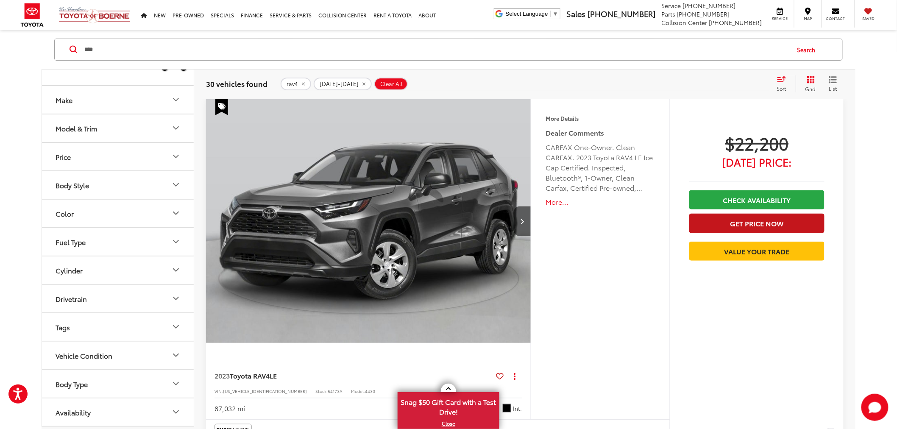
scroll to position [55, 0]
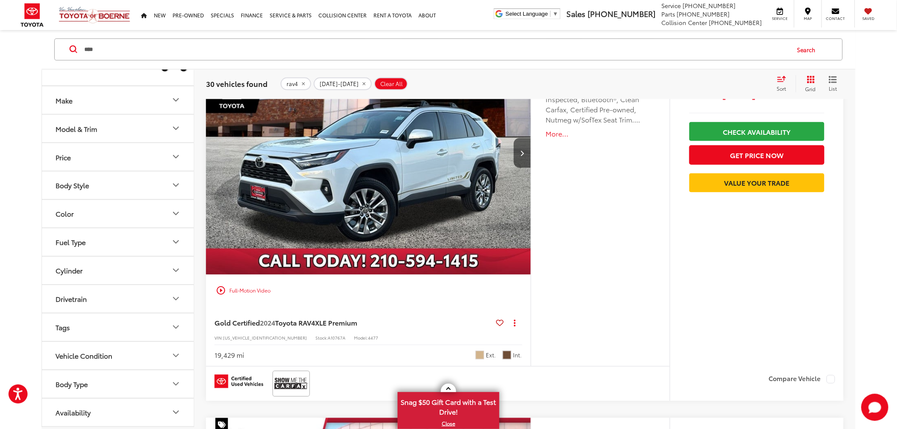
scroll to position [432, 0]
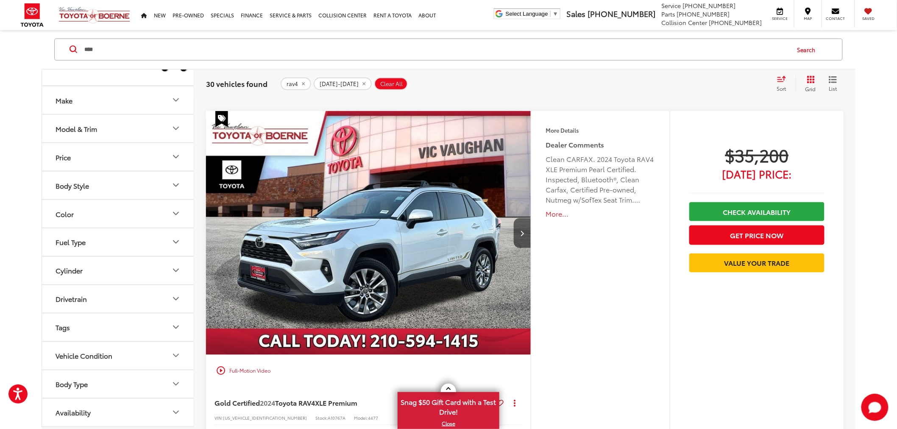
click at [809, 78] on icon "Grid View" at bounding box center [811, 80] width 8 height 8
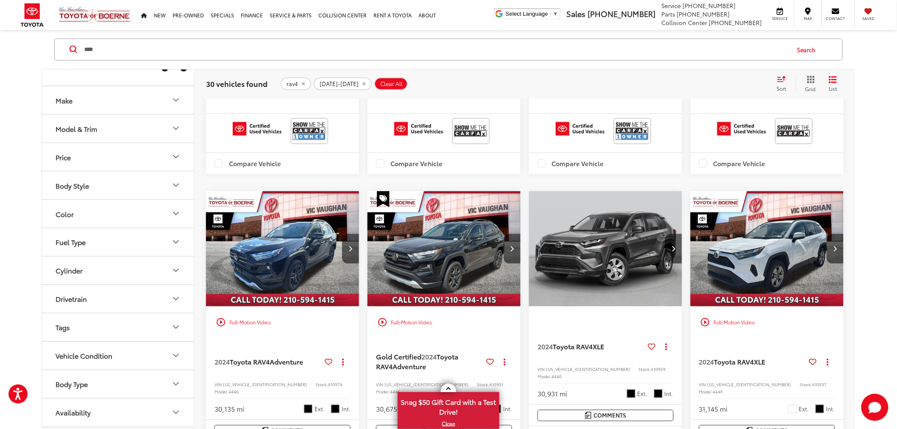
click at [872, 134] on div "Year **** — **** 2023 2024 Make Model & Trim Price * — ****** 0 71000 Special O…" at bounding box center [448, 415] width 897 height 1522
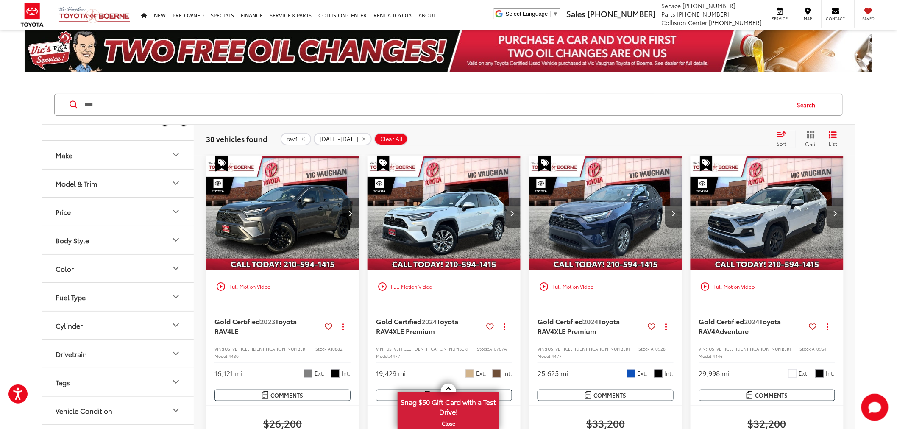
scroll to position [94, 0]
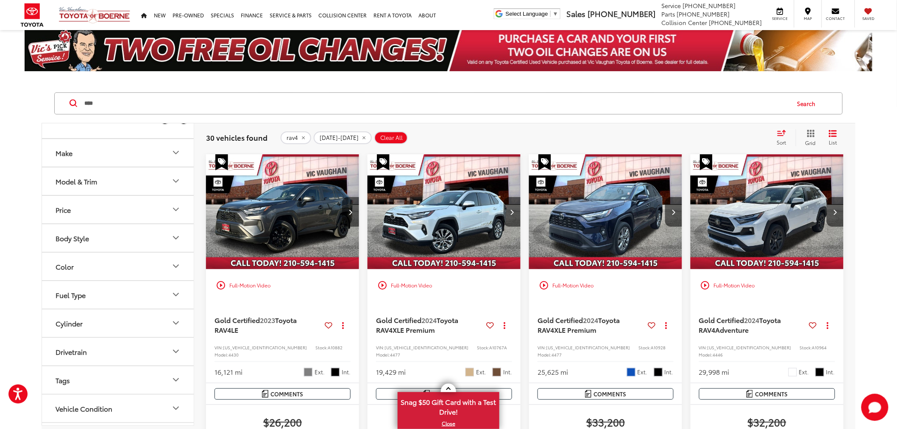
scroll to position [0, 0]
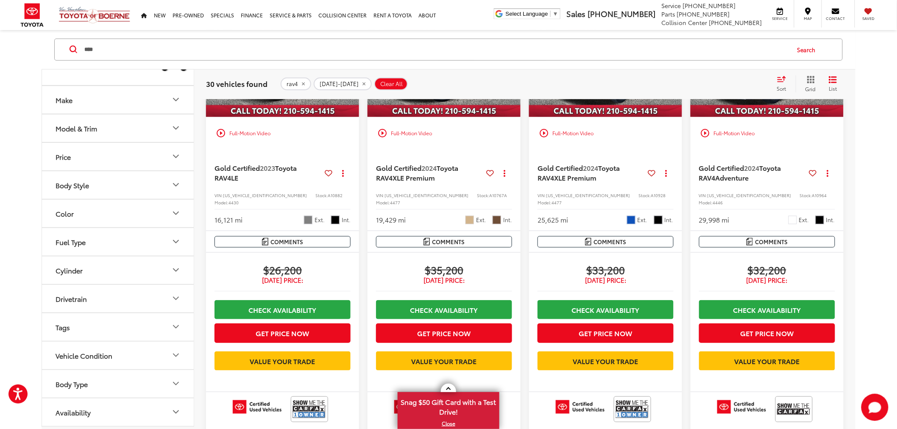
scroll to position [188, 0]
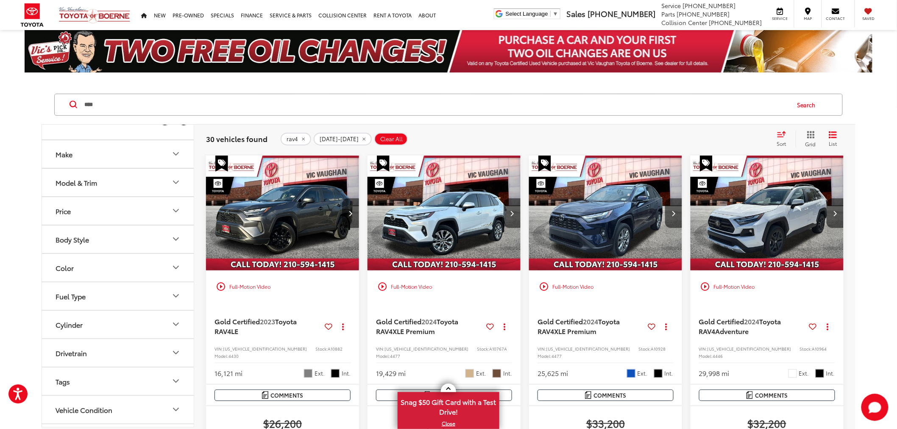
scroll to position [94, 0]
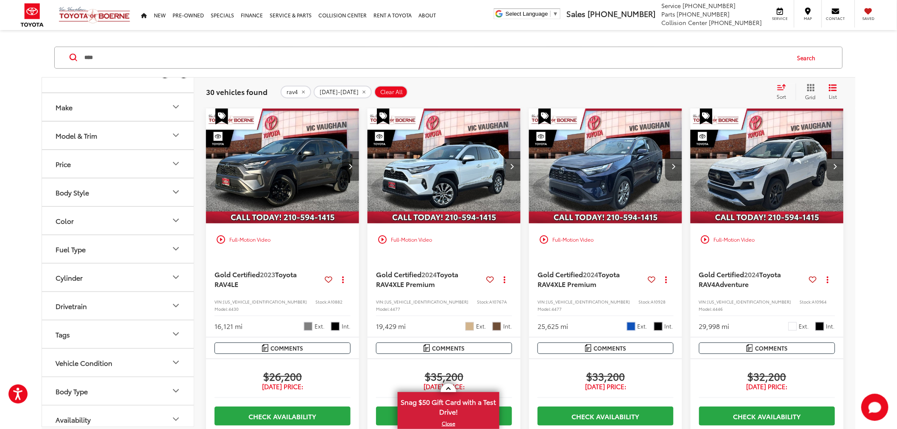
click at [354, 166] on button "Next image" at bounding box center [350, 166] width 17 height 30
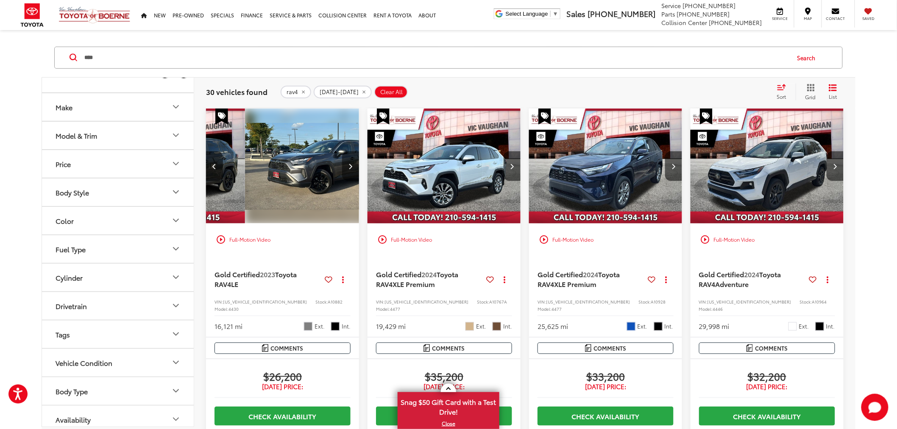
scroll to position [0, 154]
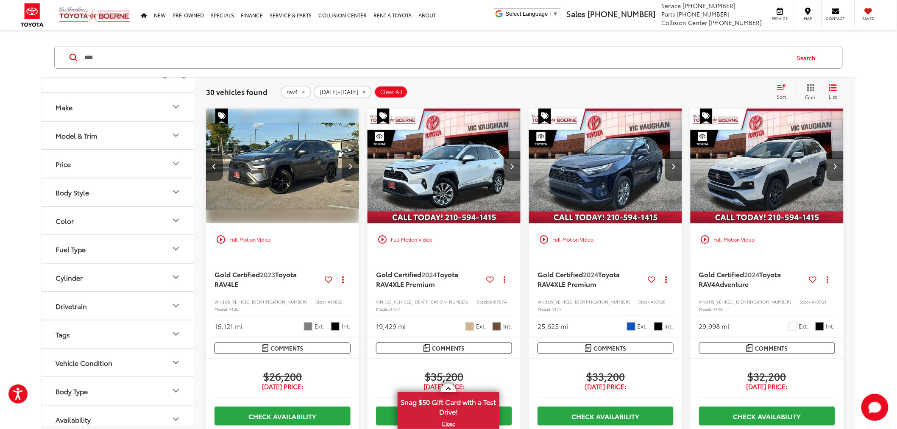
click at [352, 161] on button "Next image" at bounding box center [350, 166] width 17 height 30
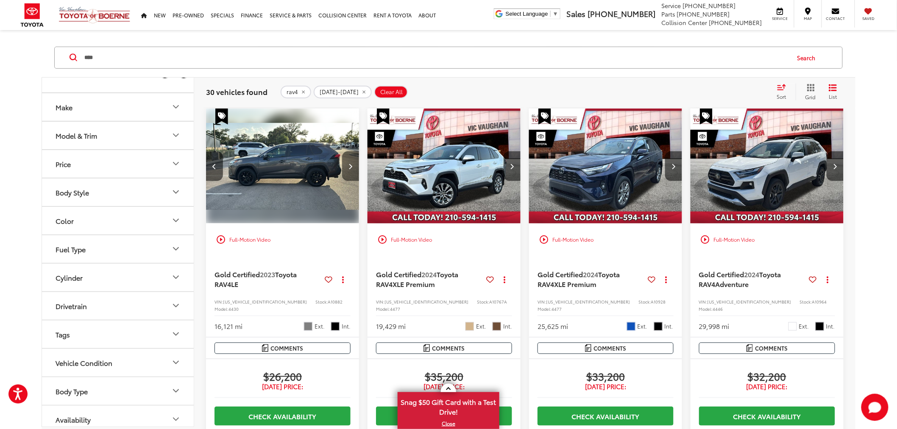
click at [351, 162] on button "Next image" at bounding box center [350, 166] width 17 height 30
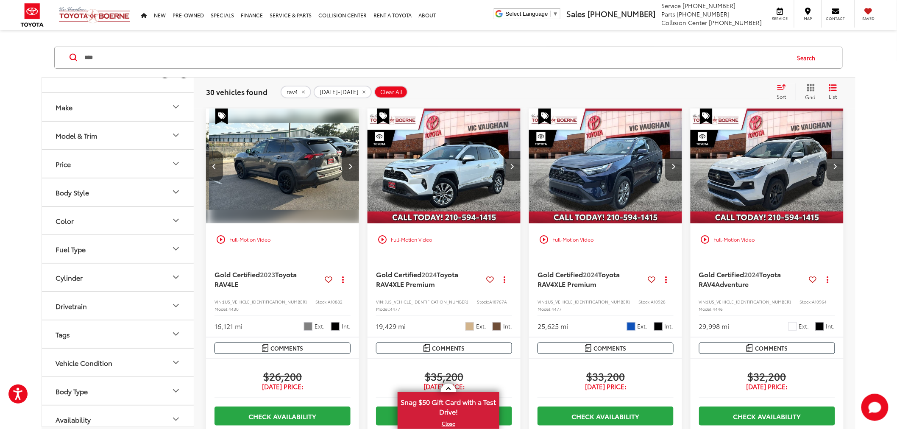
scroll to position [0, 463]
click at [351, 162] on button "Next image" at bounding box center [350, 166] width 17 height 30
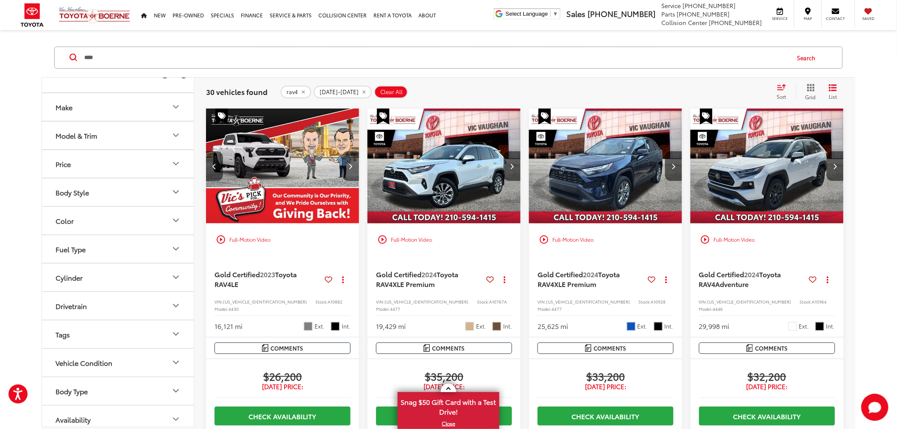
click at [351, 162] on button "Next image" at bounding box center [350, 166] width 17 height 30
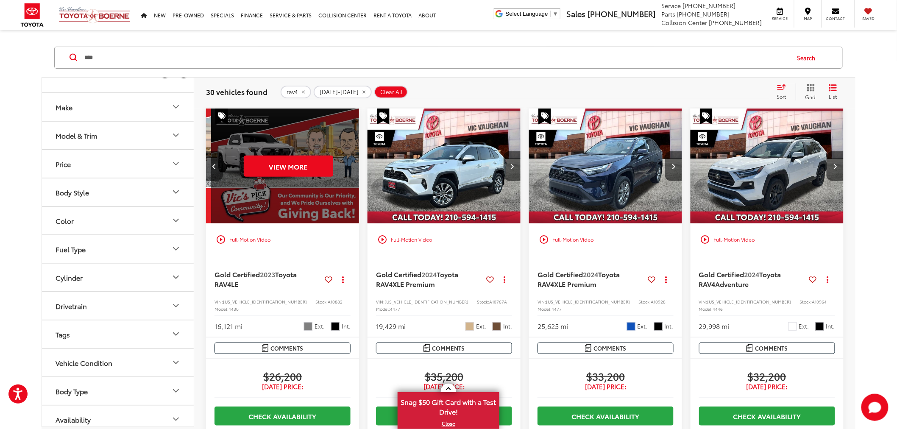
scroll to position [0, 772]
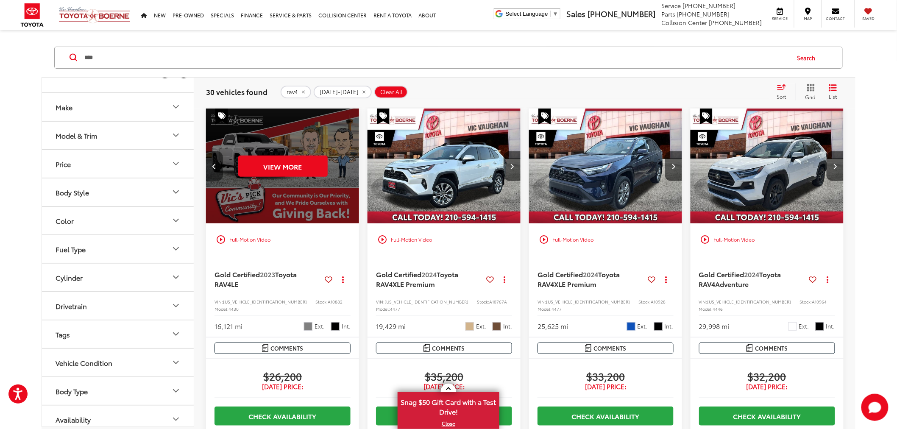
click at [213, 163] on button "Previous image" at bounding box center [214, 166] width 17 height 30
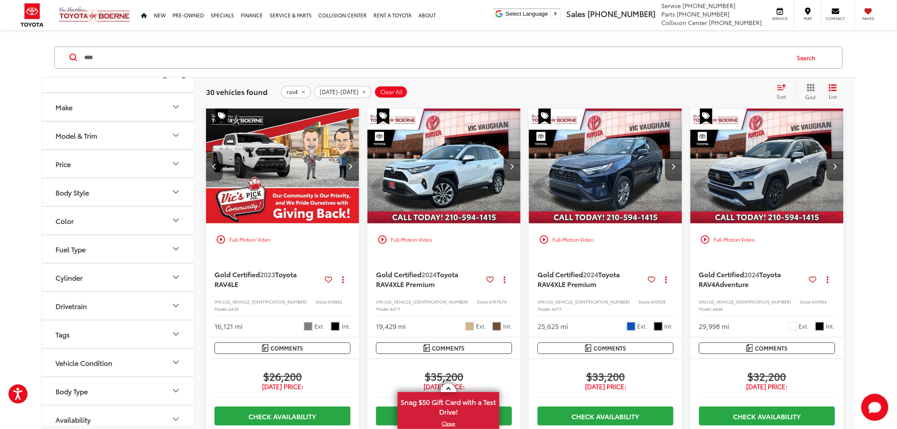
click at [213, 162] on button "Previous image" at bounding box center [214, 166] width 17 height 30
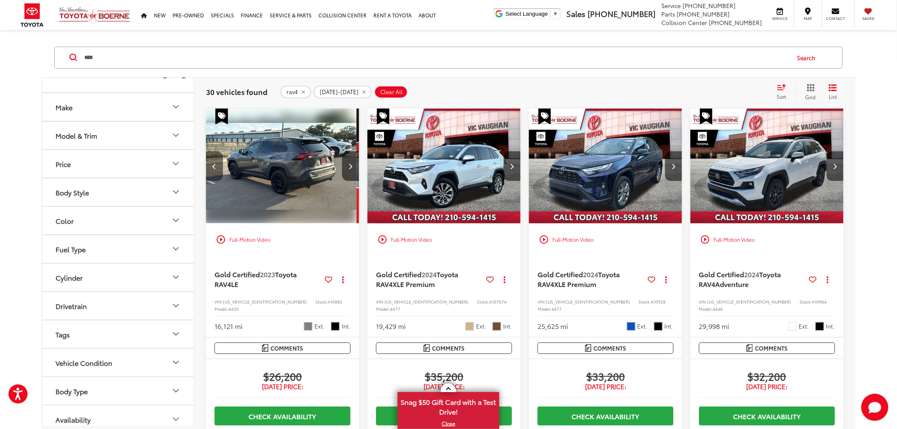
scroll to position [0, 463]
click at [213, 162] on button "Previous image" at bounding box center [214, 166] width 17 height 30
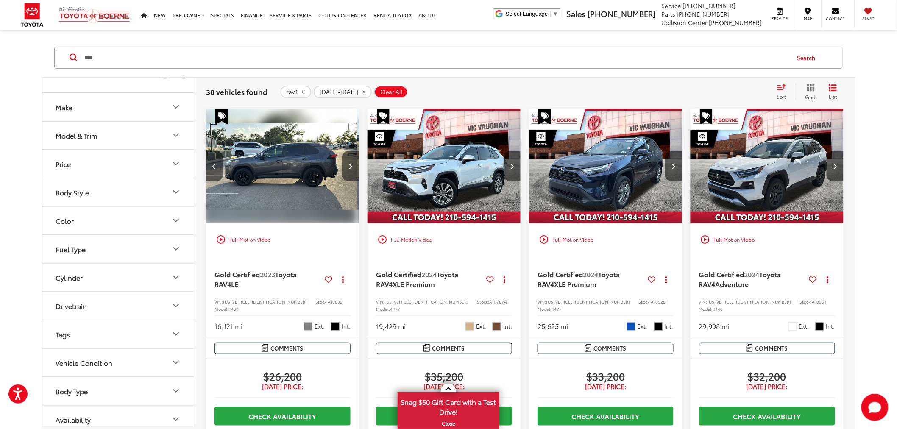
scroll to position [0, 308]
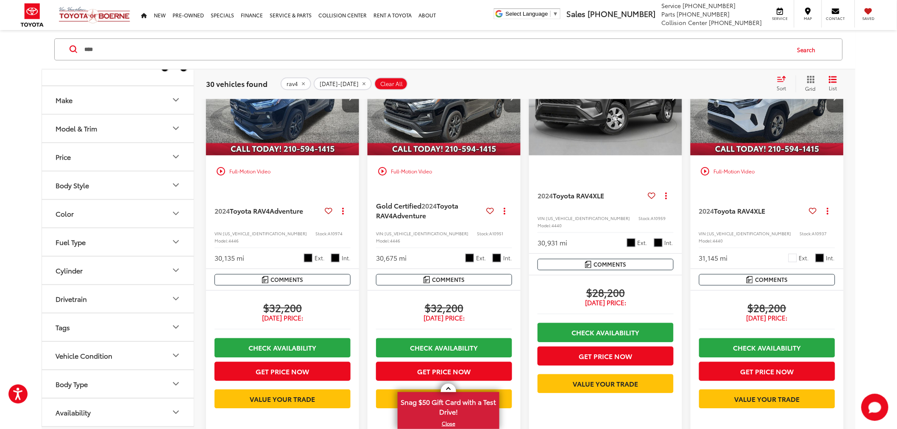
scroll to position [612, 0]
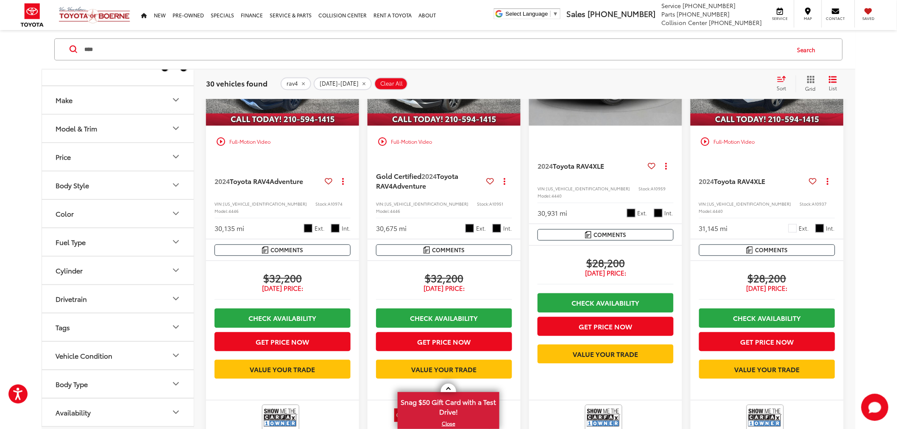
click at [867, 177] on div "Year **** — **** 2023 2024 Make Model & Trim Price * — ****** 0 71000 Special O…" at bounding box center [448, 234] width 897 height 1522
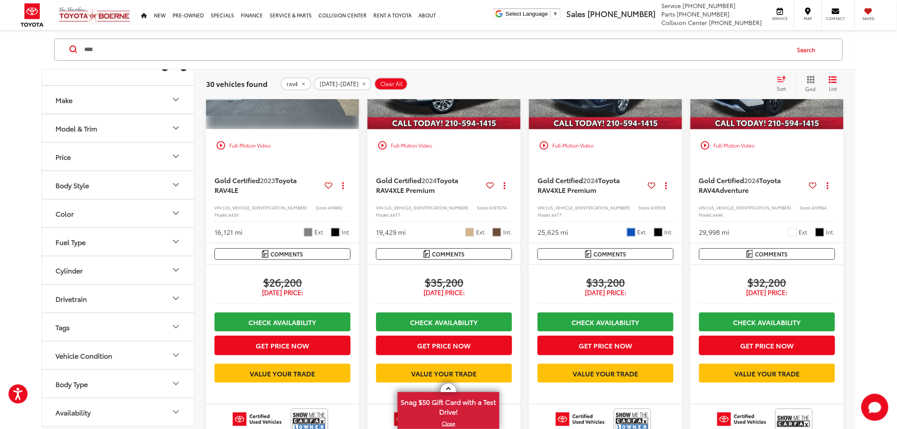
scroll to position [0, 0]
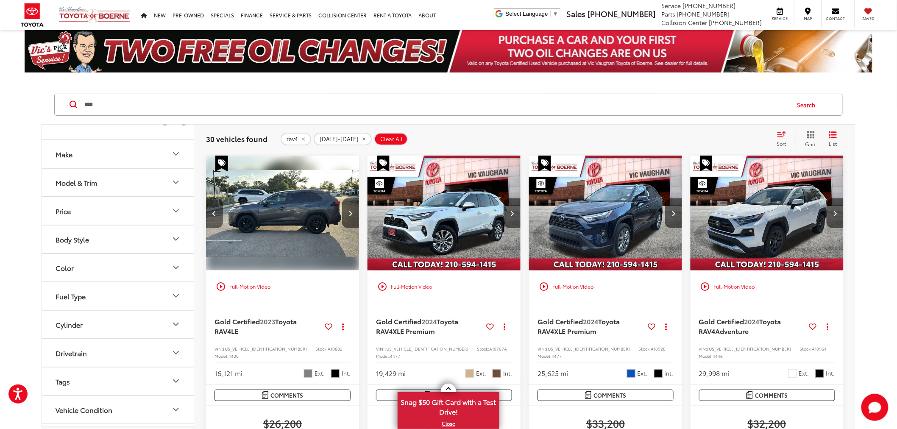
click at [219, 211] on button "Previous image" at bounding box center [214, 213] width 17 height 30
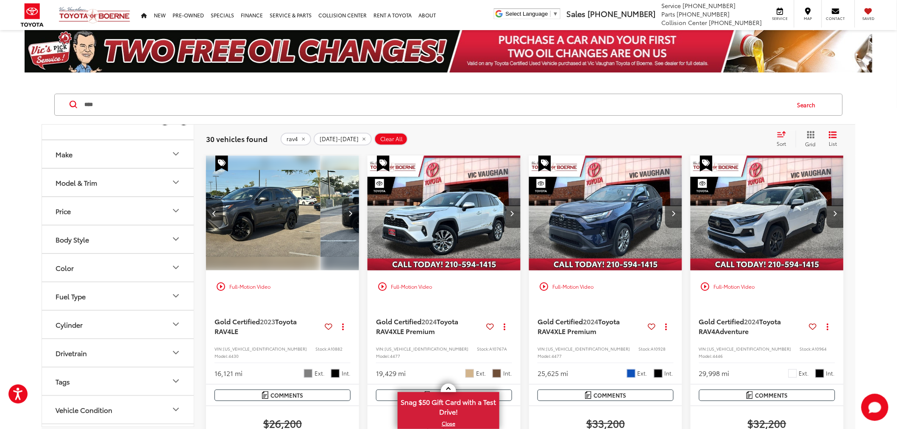
scroll to position [0, 154]
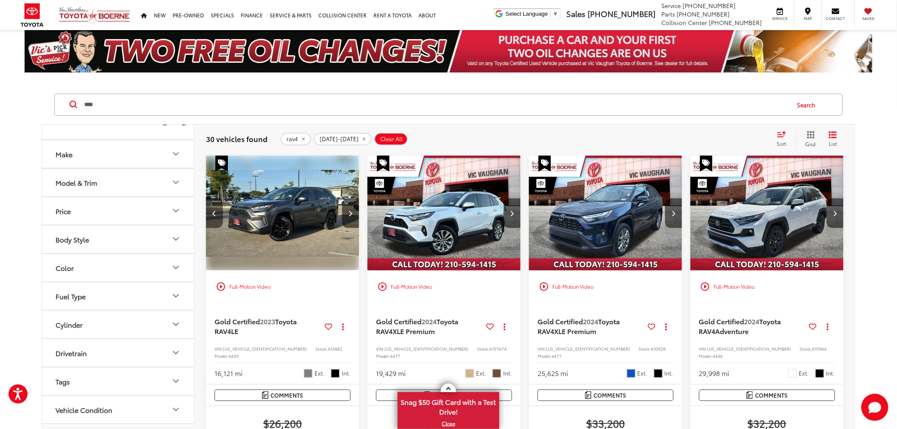
click at [213, 212] on icon "Previous image" at bounding box center [215, 213] width 4 height 6
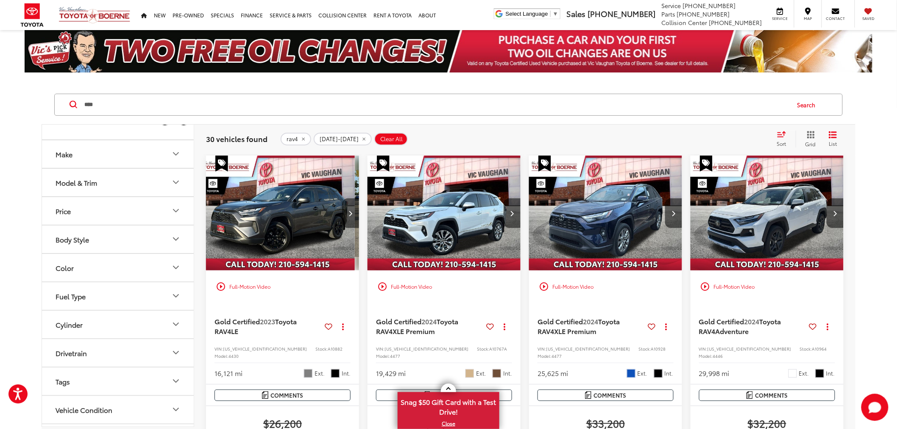
scroll to position [0, 0]
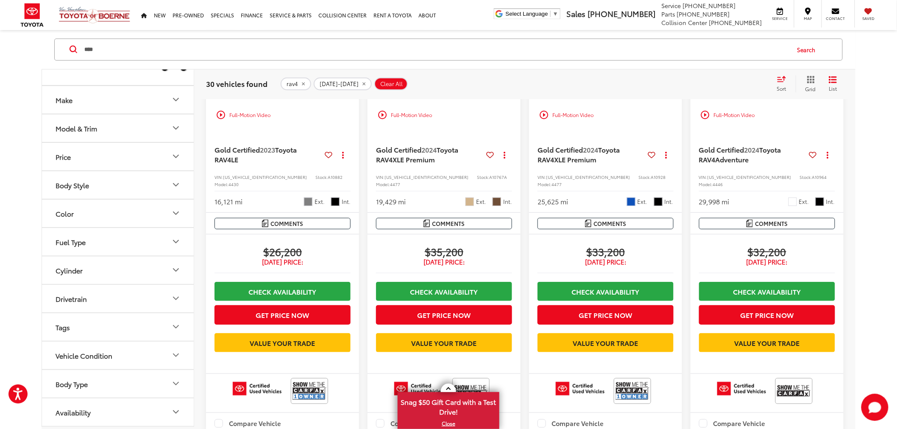
scroll to position [188, 0]
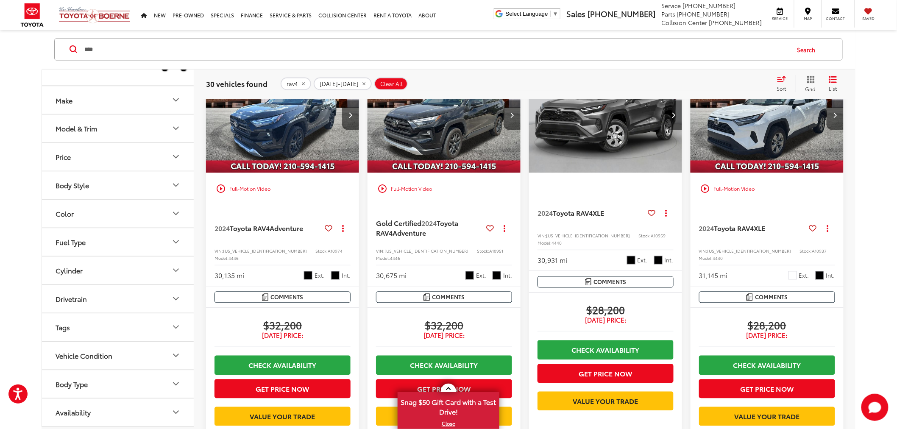
click at [861, 201] on div "Year **** — **** 2023 2024 Make Model & Trim Price * — ****** 0 71000 Special O…" at bounding box center [448, 281] width 897 height 1522
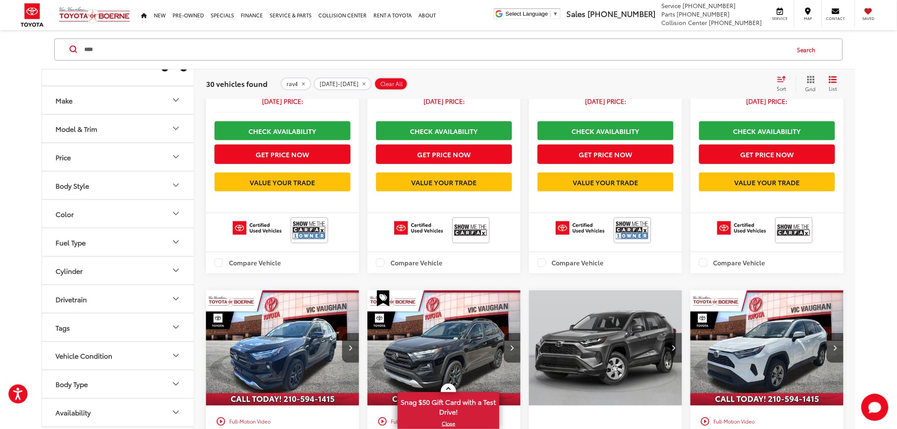
scroll to position [235, 0]
